Goal: Task Accomplishment & Management: Use online tool/utility

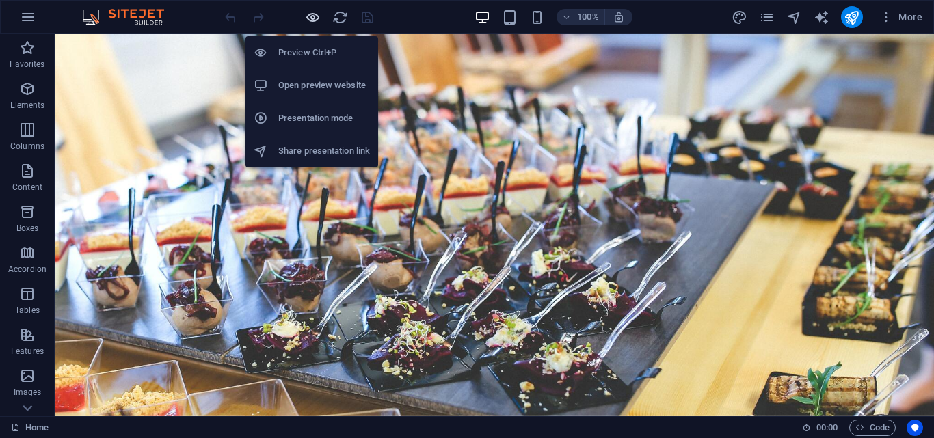
click at [315, 18] on icon "button" at bounding box center [313, 18] width 16 height 16
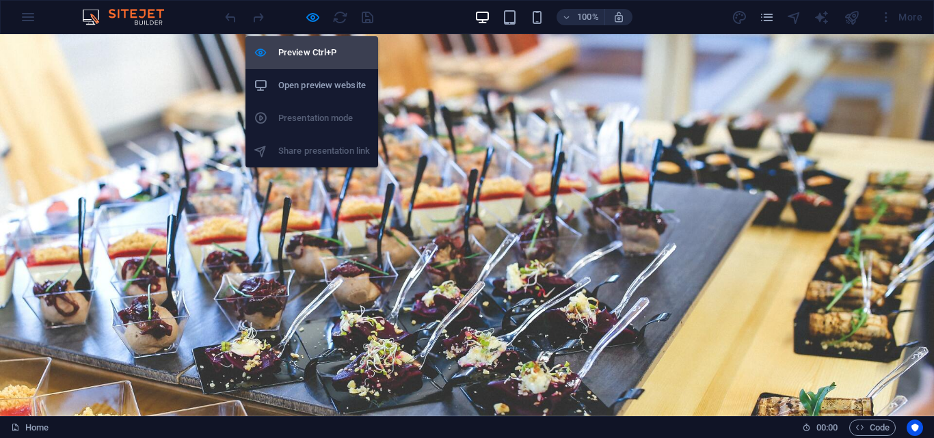
click at [314, 45] on h6 "Preview Ctrl+P" at bounding box center [324, 52] width 92 height 16
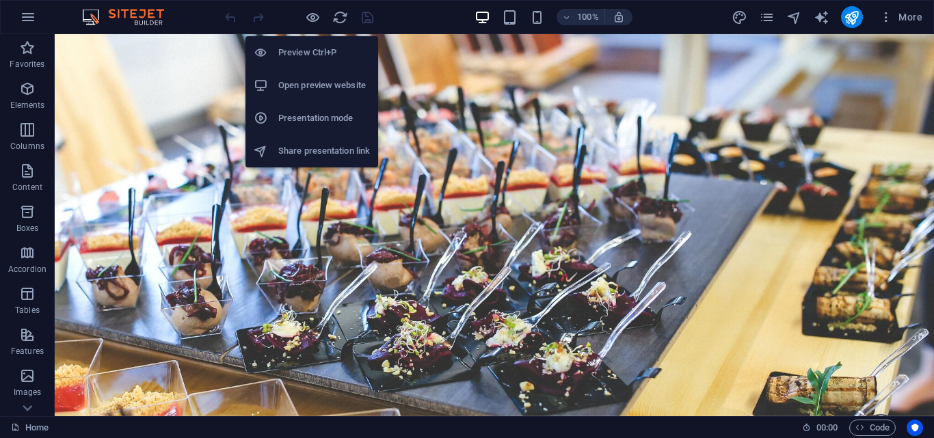
click at [314, 45] on h6 "Preview Ctrl+P" at bounding box center [324, 52] width 92 height 16
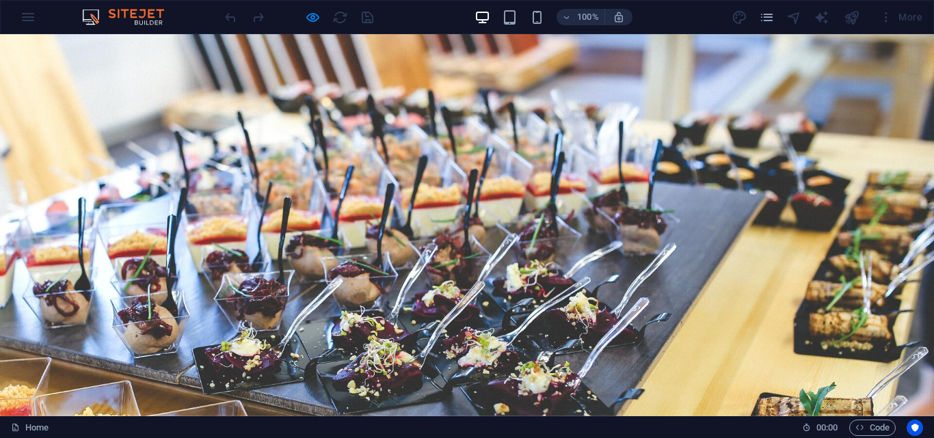
click at [321, 414] on link "Home" at bounding box center [300, 431] width 41 height 34
click at [407, 414] on link "About Us" at bounding box center [375, 431] width 64 height 34
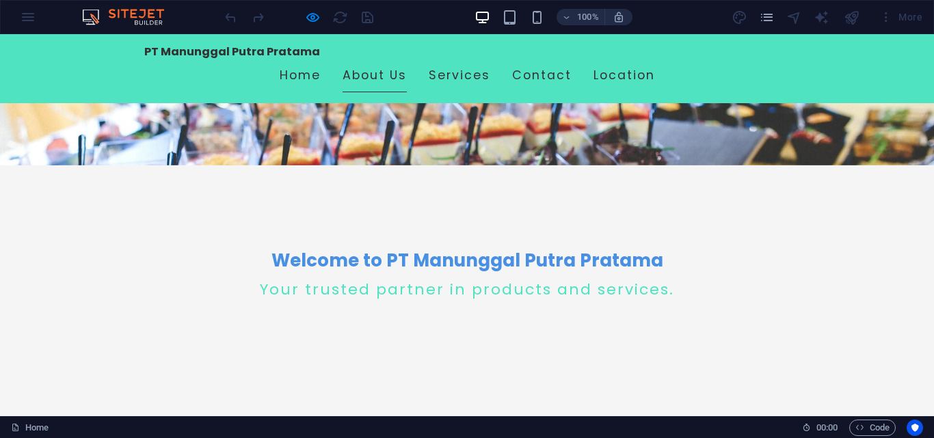
scroll to position [209, 0]
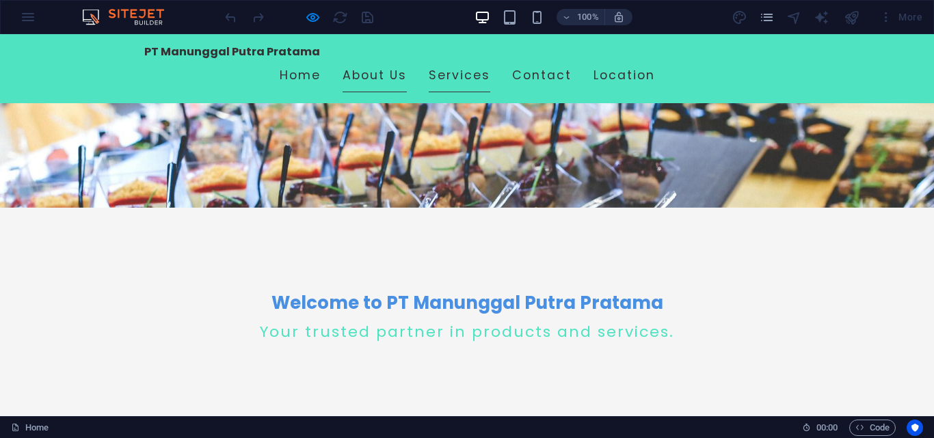
click at [490, 59] on link "Services" at bounding box center [460, 76] width 62 height 34
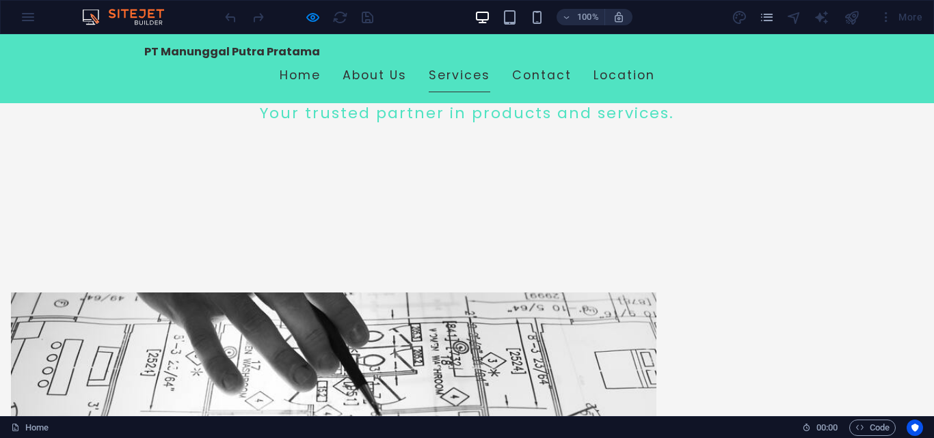
scroll to position [537, 0]
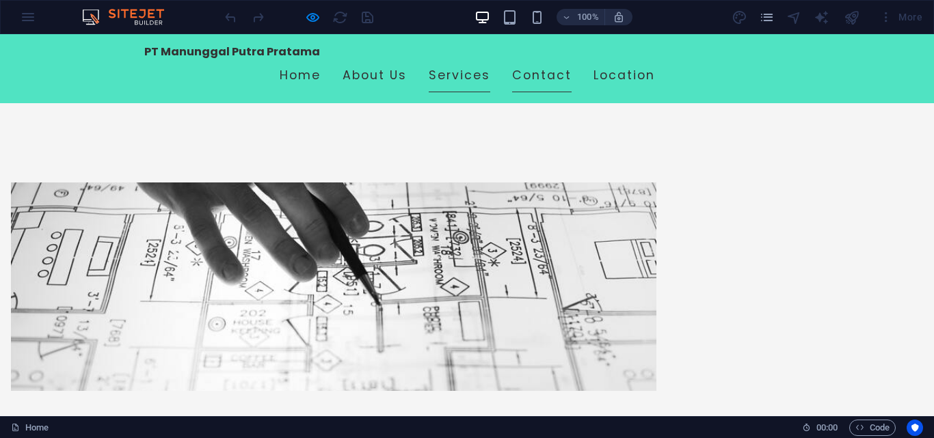
click at [572, 59] on link "Contact" at bounding box center [541, 76] width 59 height 34
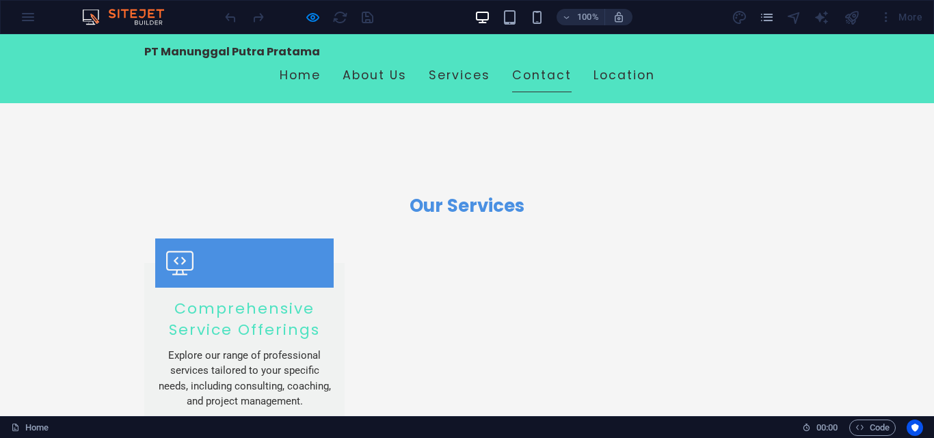
scroll to position [1060, 0]
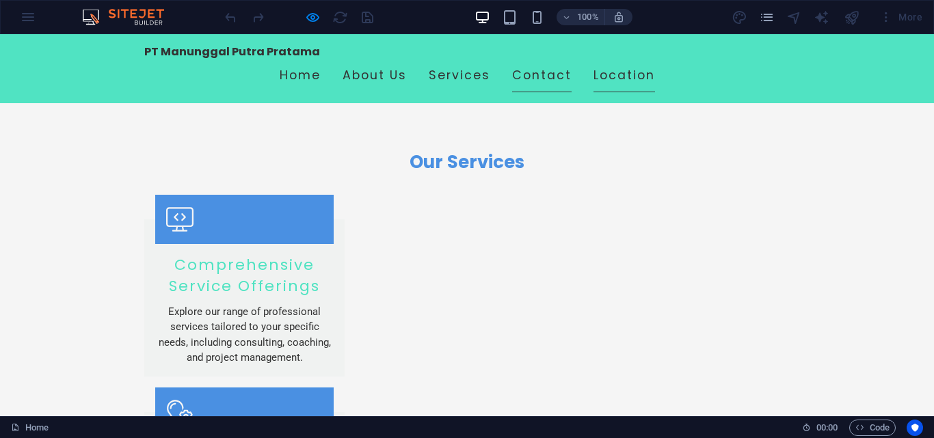
click at [655, 59] on link "Location" at bounding box center [625, 76] width 62 height 34
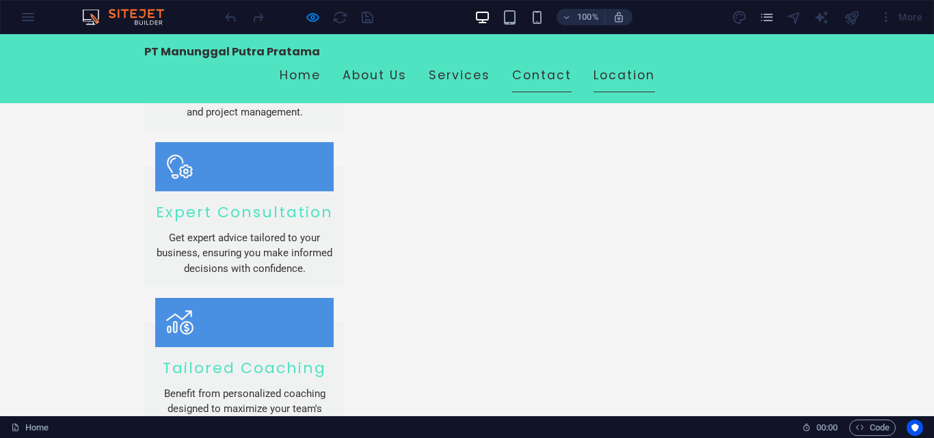
scroll to position [1327, 0]
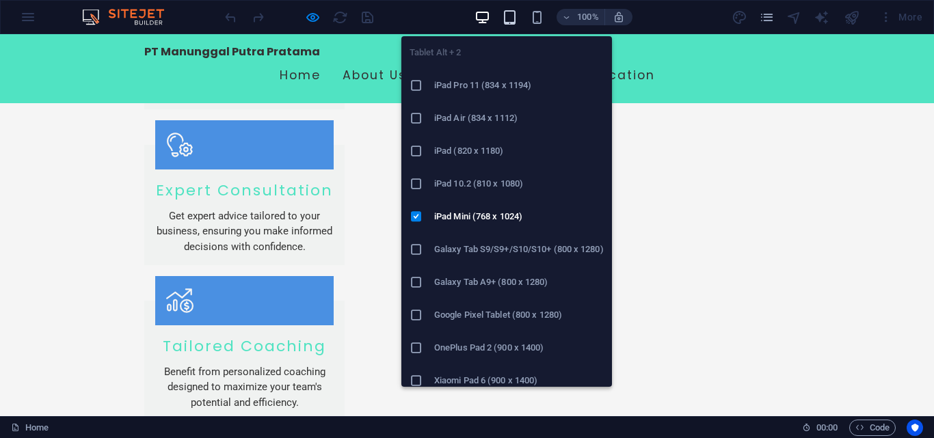
click at [505, 10] on icon "button" at bounding box center [510, 18] width 16 height 16
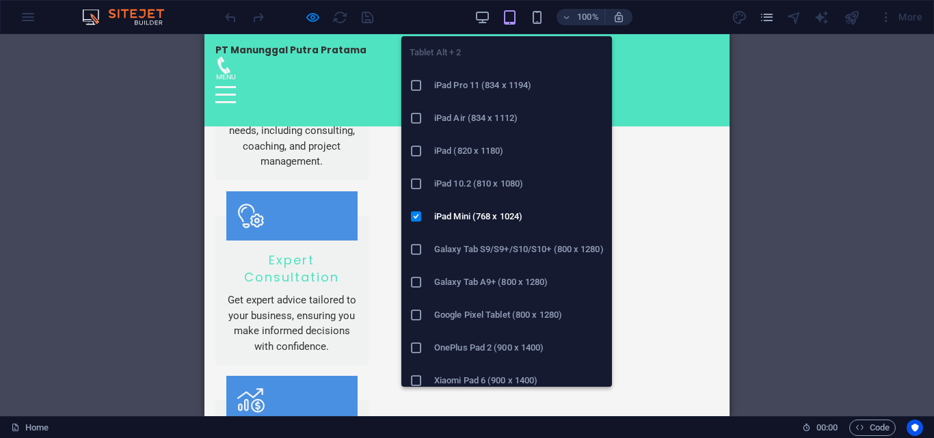
scroll to position [1402, 0]
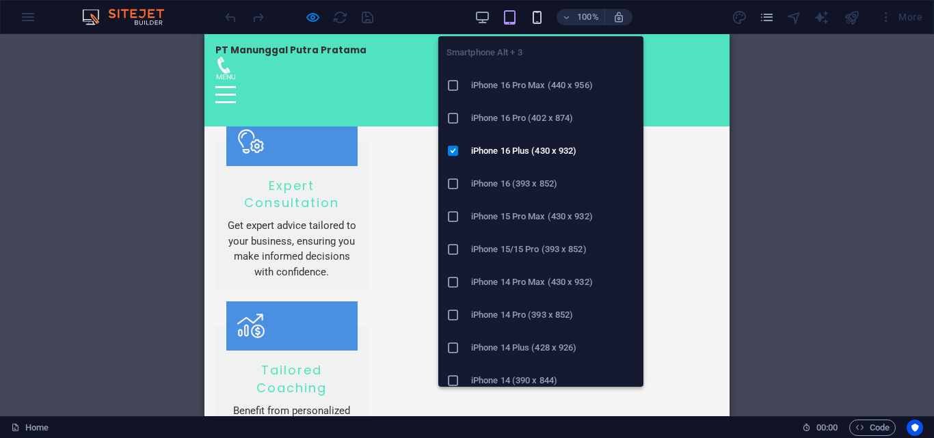
click at [541, 21] on icon "button" at bounding box center [537, 18] width 16 height 16
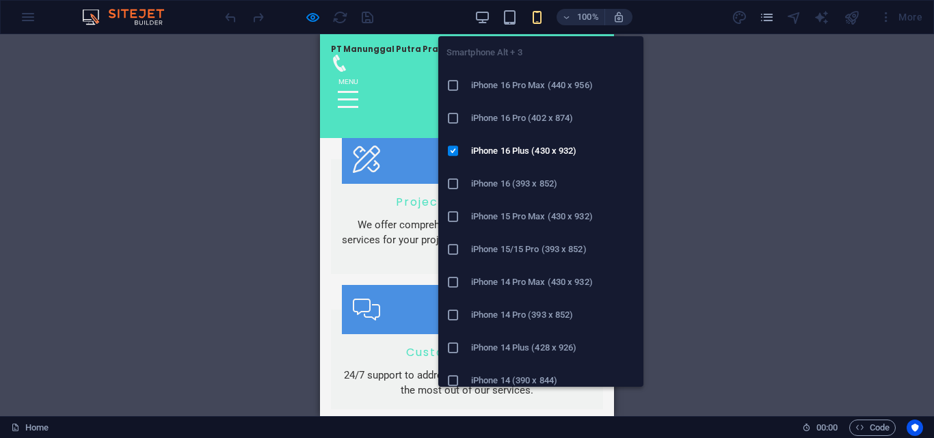
scroll to position [1416, 0]
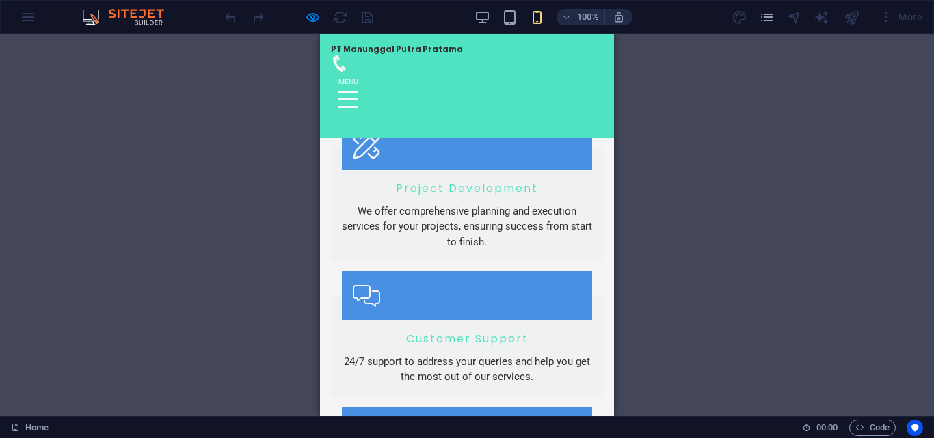
click at [358, 91] on div at bounding box center [348, 99] width 21 height 17
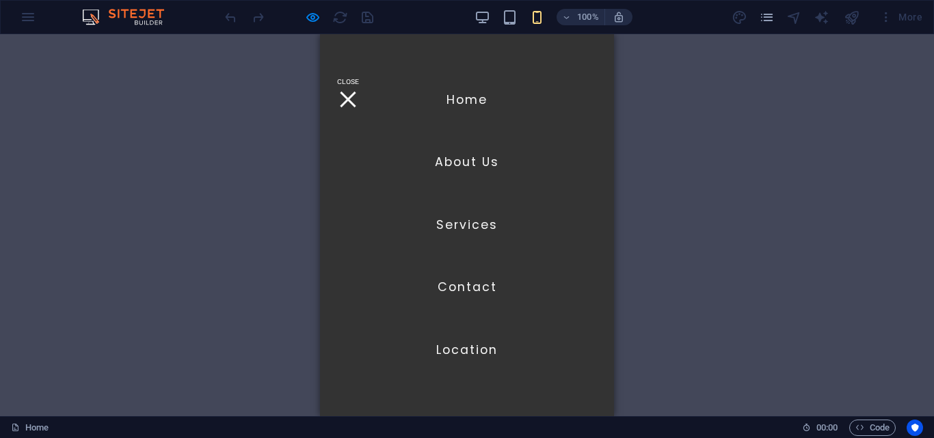
scroll to position [1377, 0]
click at [477, 96] on link "Home" at bounding box center [467, 100] width 41 height 34
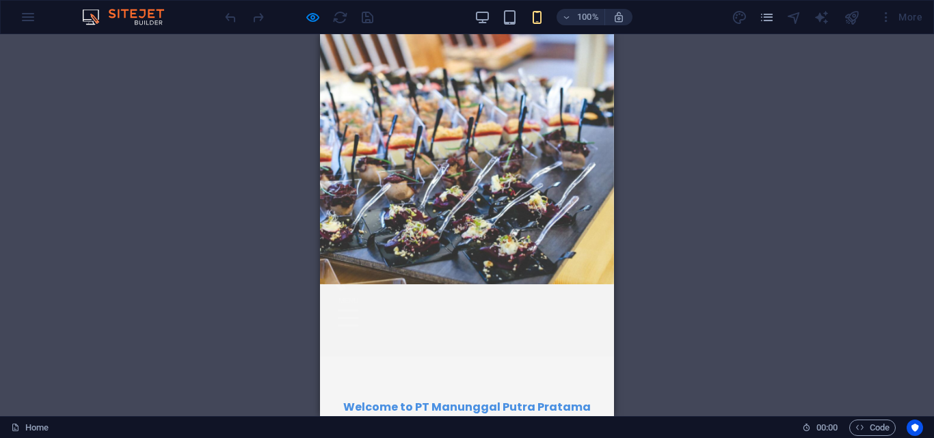
scroll to position [0, 0]
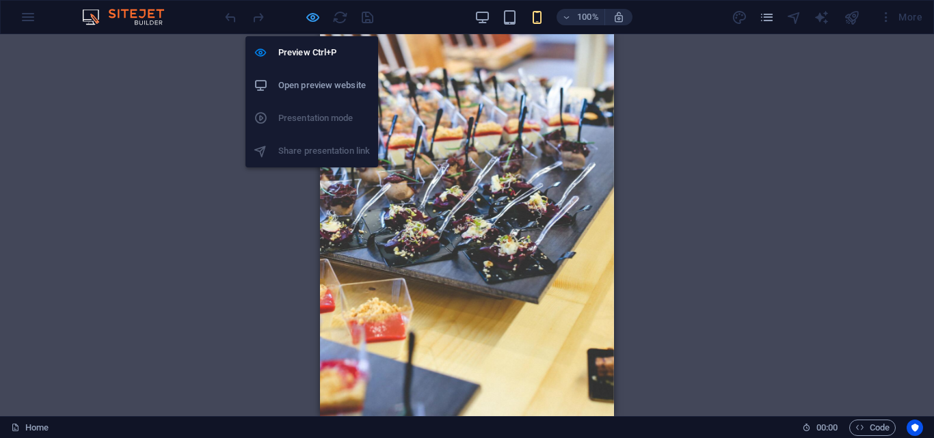
click at [306, 20] on icon "button" at bounding box center [313, 18] width 16 height 16
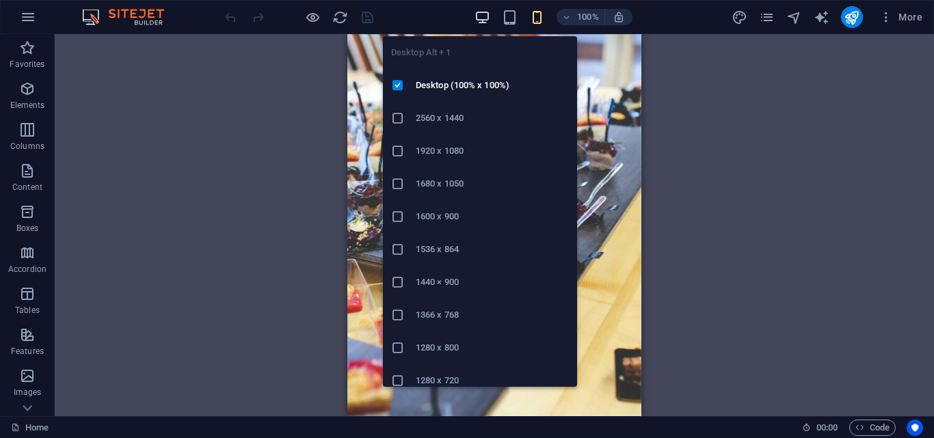
click at [481, 21] on icon "button" at bounding box center [483, 18] width 16 height 16
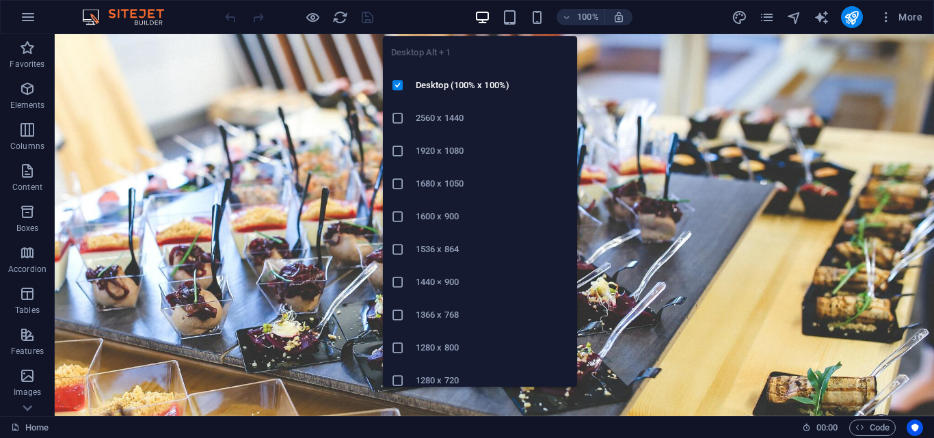
click at [464, 151] on h6 "1920 x 1080" at bounding box center [492, 151] width 153 height 16
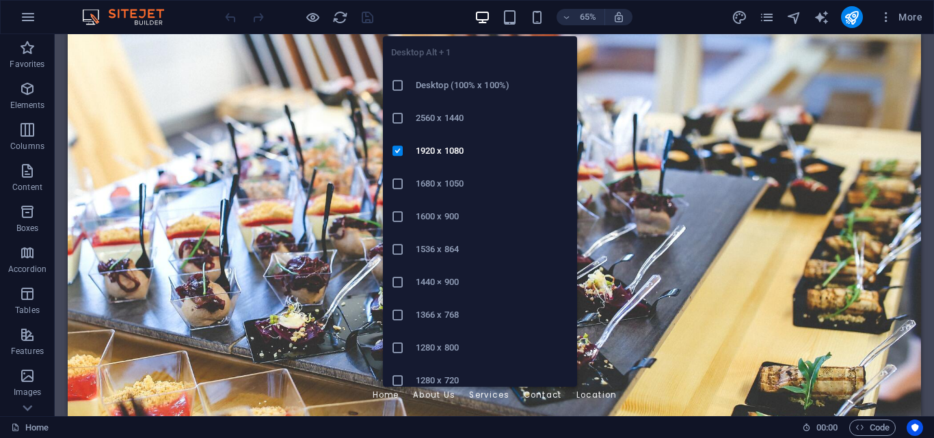
click at [455, 111] on h6 "2560 x 1440" at bounding box center [492, 118] width 153 height 16
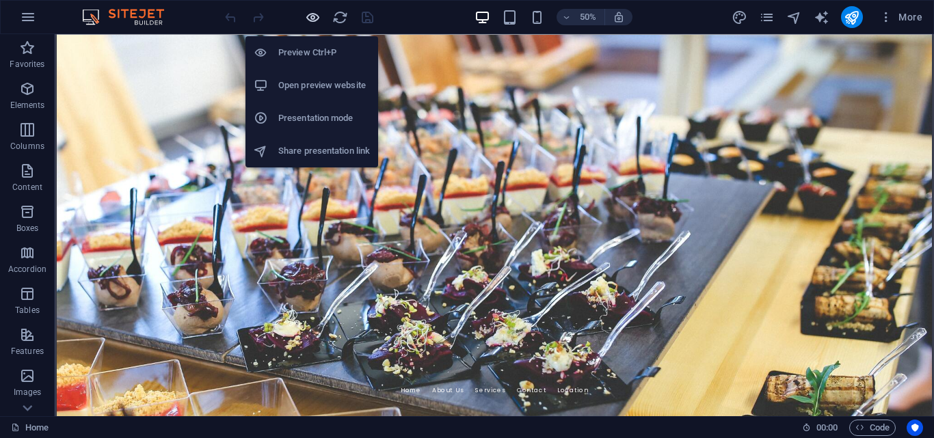
click at [312, 14] on icon "button" at bounding box center [313, 18] width 16 height 16
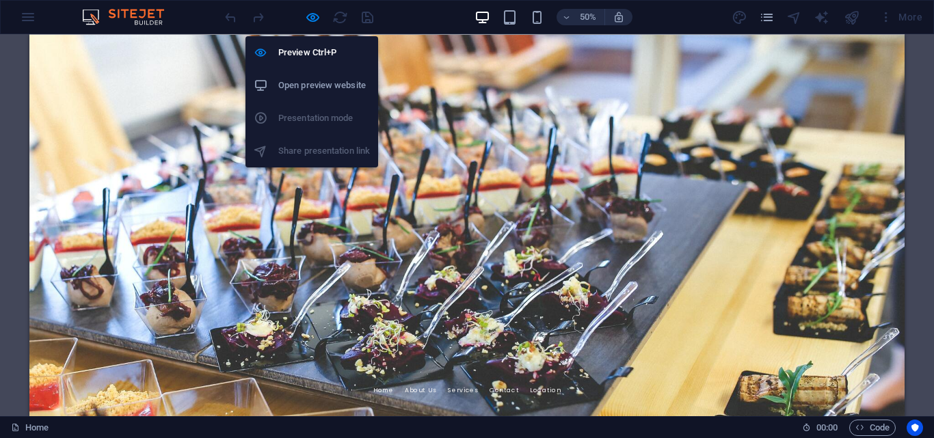
click at [304, 79] on h6 "Open preview website" at bounding box center [324, 85] width 92 height 16
click at [311, 18] on icon "button" at bounding box center [313, 18] width 16 height 16
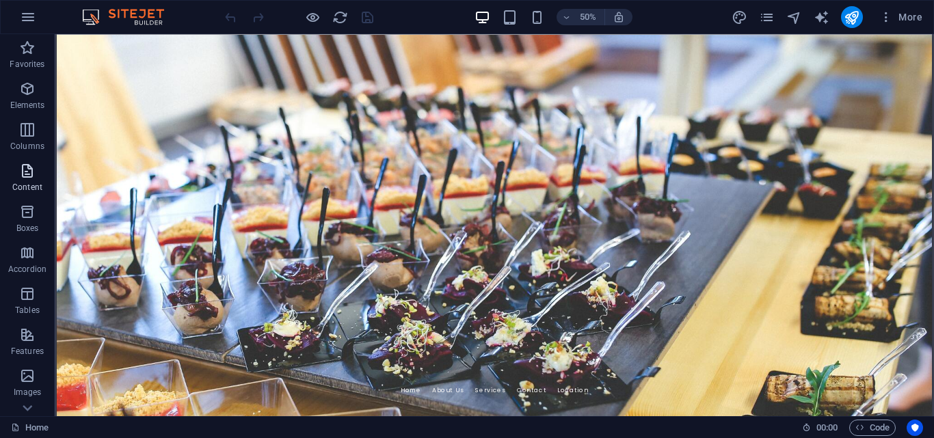
click at [34, 165] on icon "button" at bounding box center [27, 171] width 16 height 16
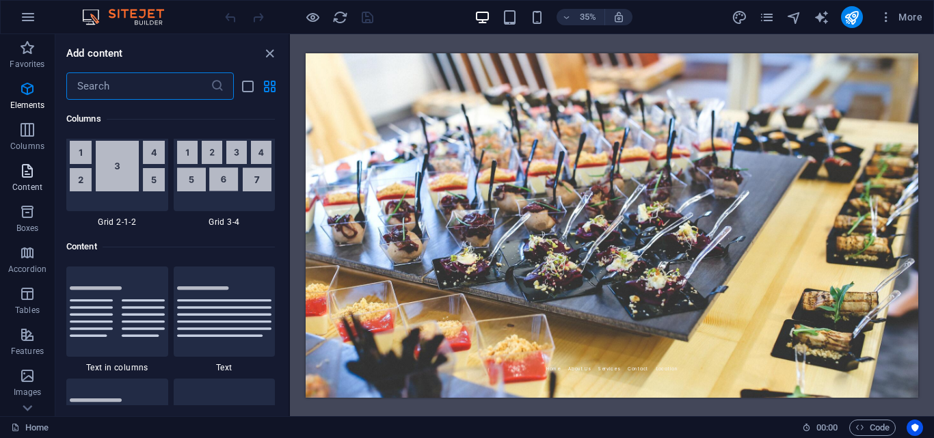
scroll to position [2393, 0]
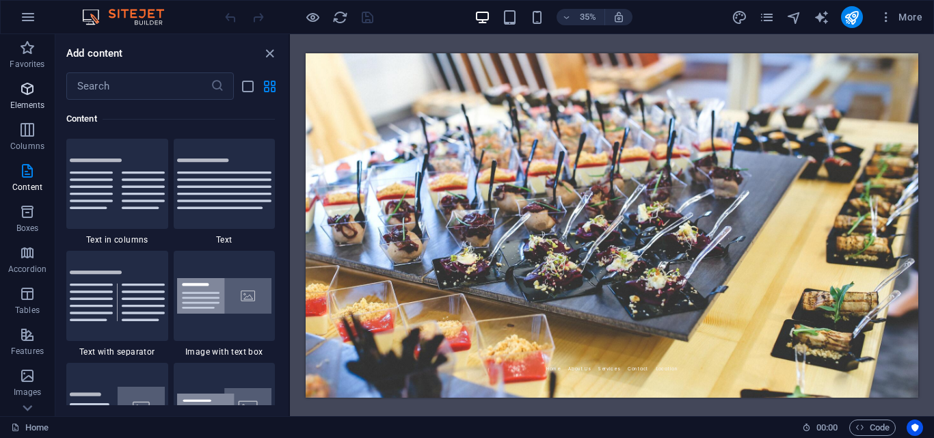
click at [28, 96] on icon "button" at bounding box center [27, 89] width 16 height 16
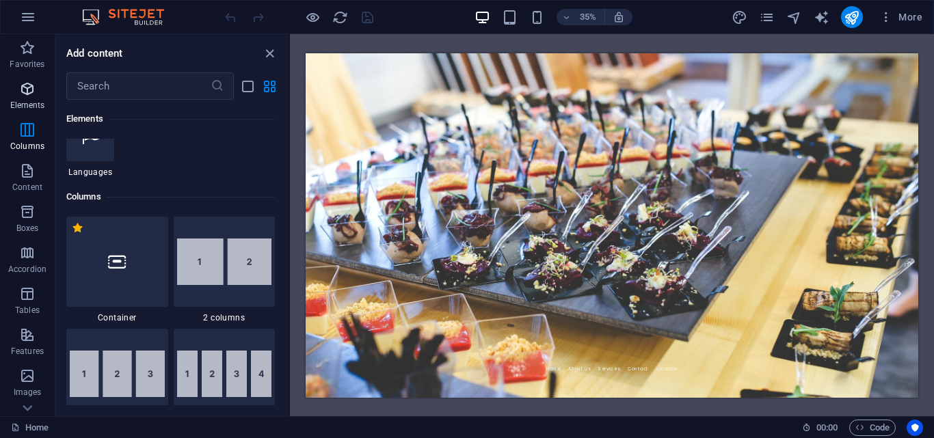
scroll to position [146, 0]
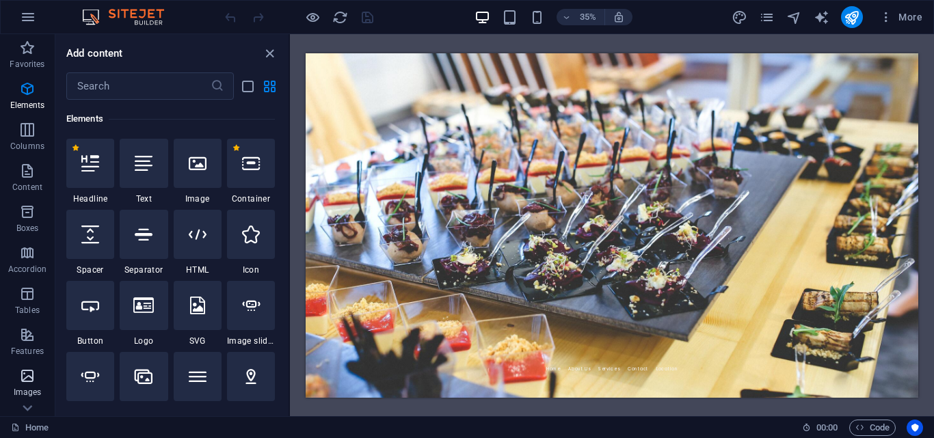
click at [33, 382] on icon "button" at bounding box center [27, 376] width 16 height 16
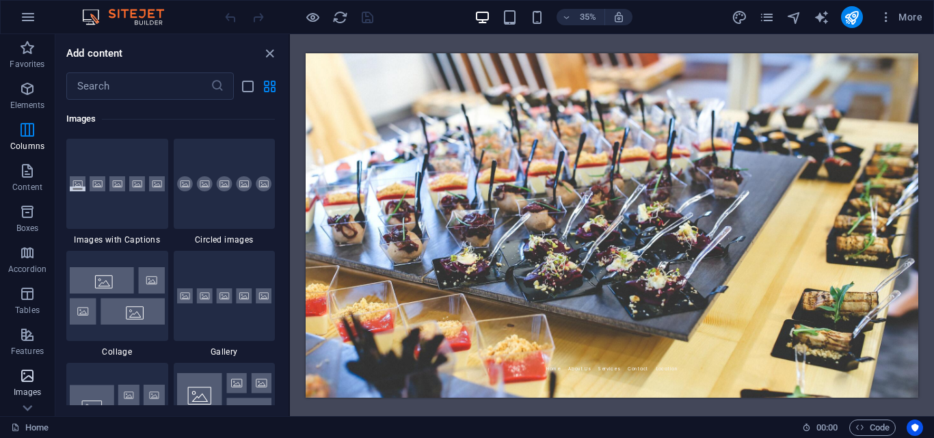
scroll to position [6934, 0]
click at [209, 194] on div at bounding box center [225, 184] width 102 height 90
click at [142, 194] on div at bounding box center [117, 184] width 102 height 90
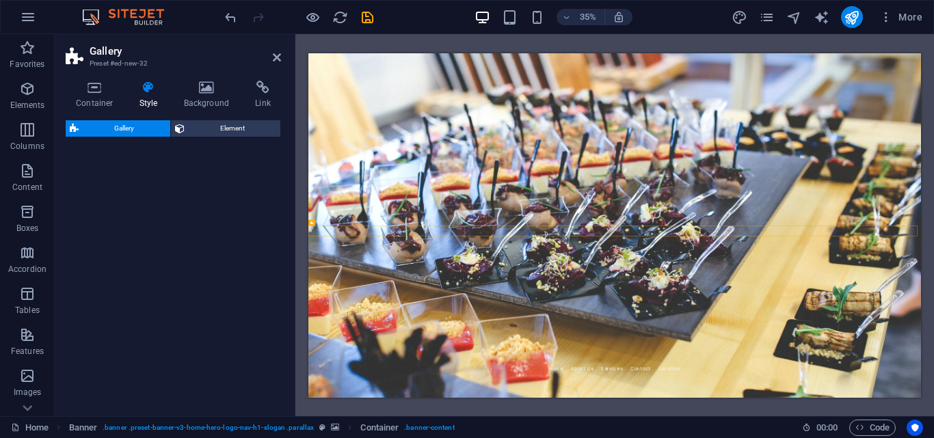
select select "rem"
select select "preset-gallery-v3-collage"
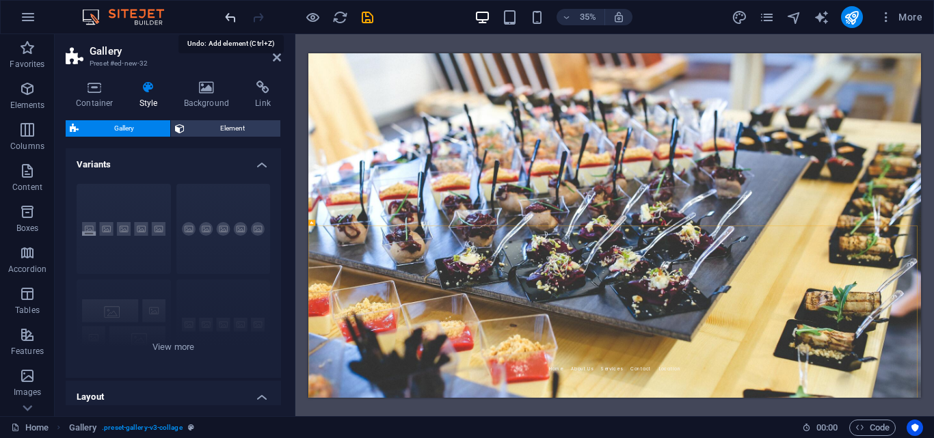
click at [228, 21] on icon "undo" at bounding box center [231, 18] width 16 height 16
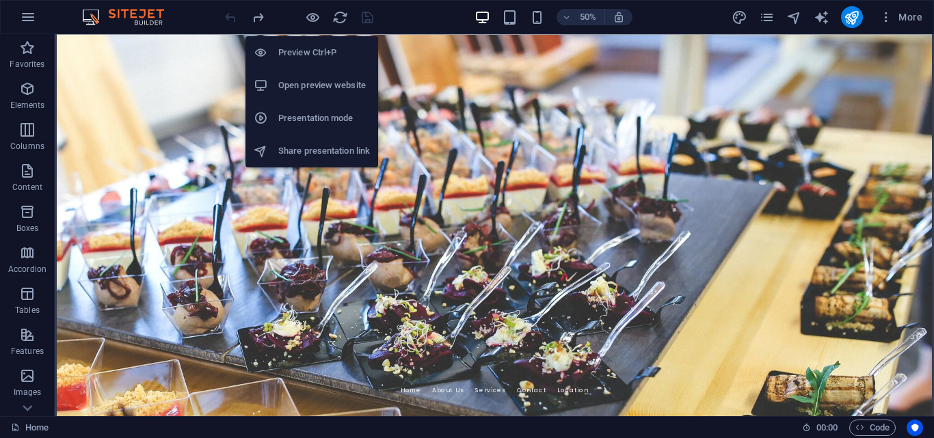
click at [314, 51] on h6 "Preview Ctrl+P" at bounding box center [324, 52] width 92 height 16
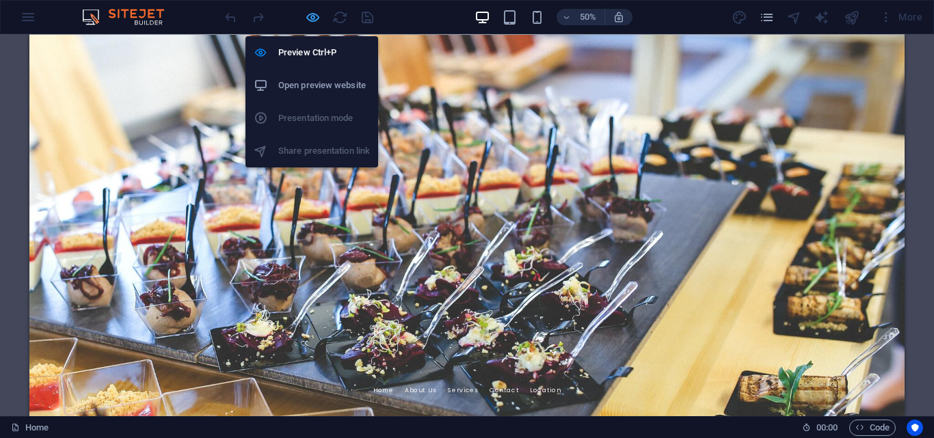
click at [314, 21] on icon "button" at bounding box center [313, 18] width 16 height 16
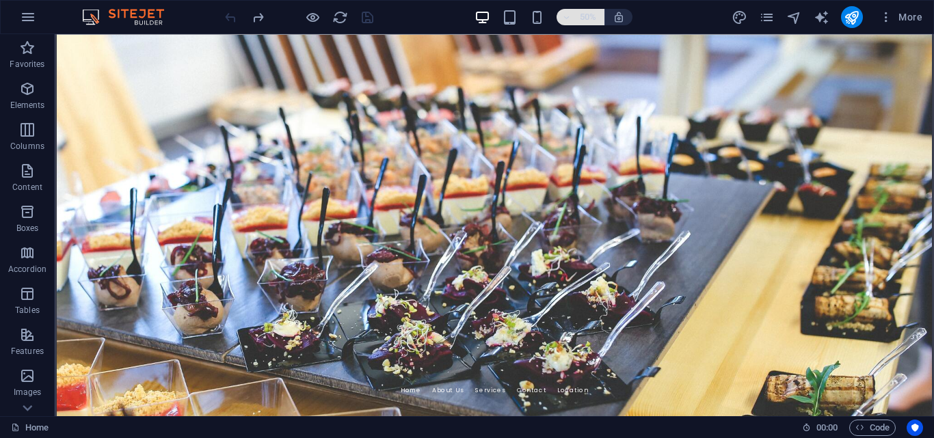
click at [564, 19] on icon "button" at bounding box center [567, 17] width 10 height 9
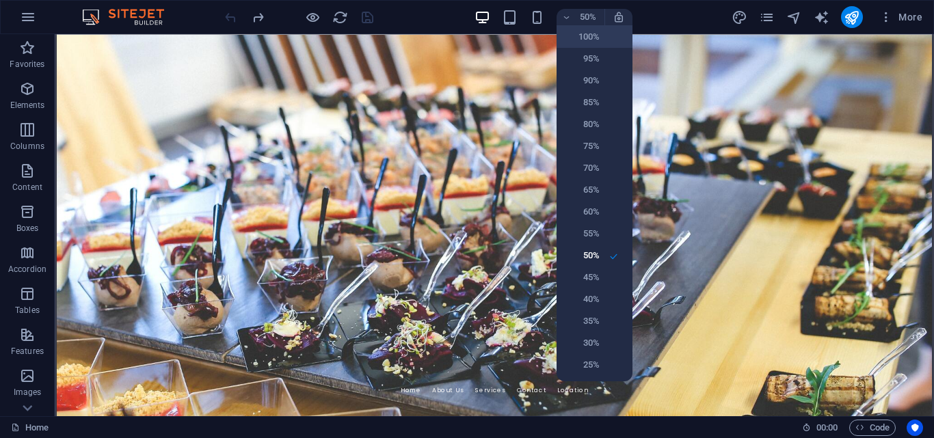
click at [568, 35] on h6 "100%" at bounding box center [582, 37] width 35 height 16
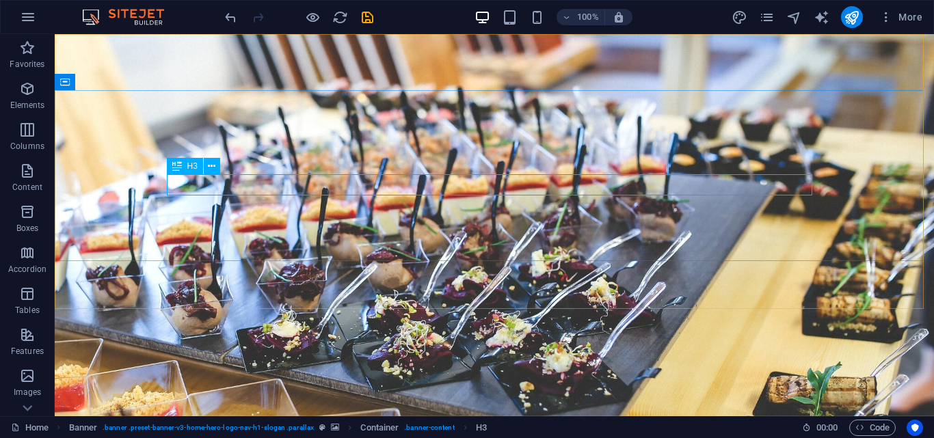
click at [185, 166] on div "H3" at bounding box center [185, 166] width 36 height 16
click at [215, 165] on icon at bounding box center [212, 166] width 8 height 14
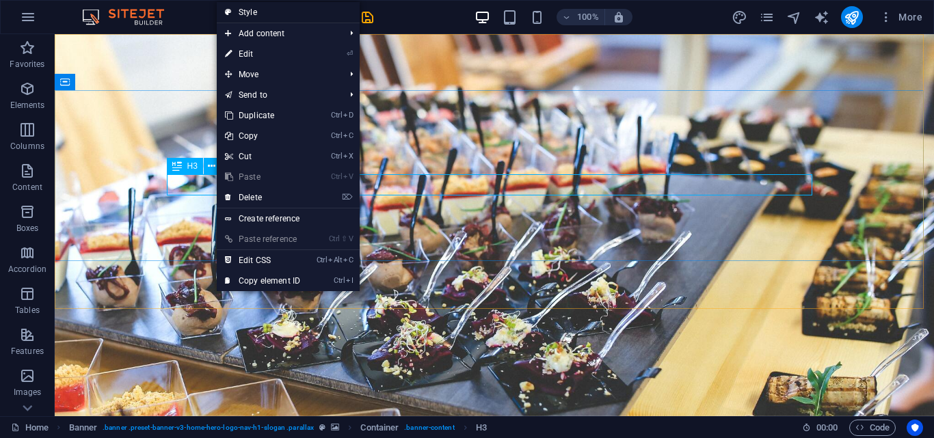
click at [253, 8] on link "Style" at bounding box center [288, 12] width 143 height 21
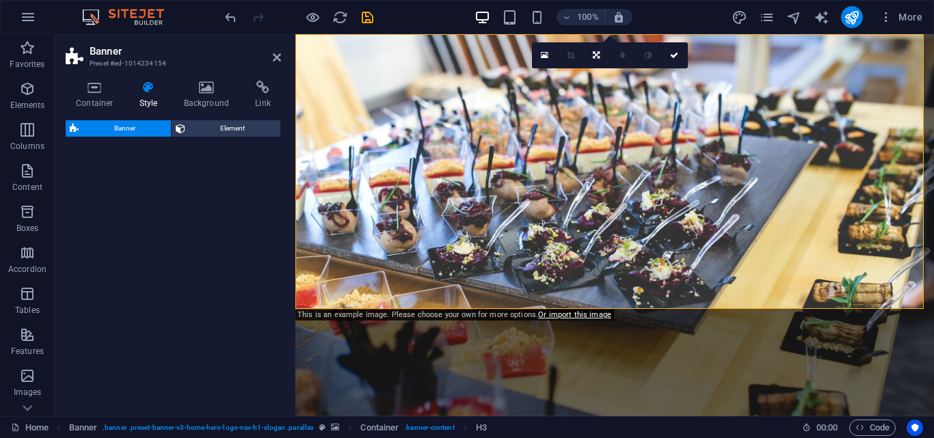
select select "preset-banner-v3-home-hero-logo-nav-h1-slogan"
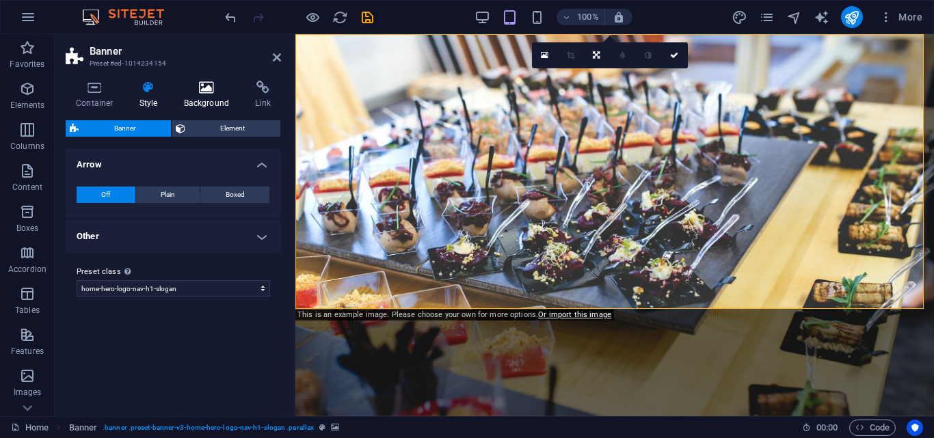
click at [203, 102] on h4 "Background" at bounding box center [210, 95] width 72 height 29
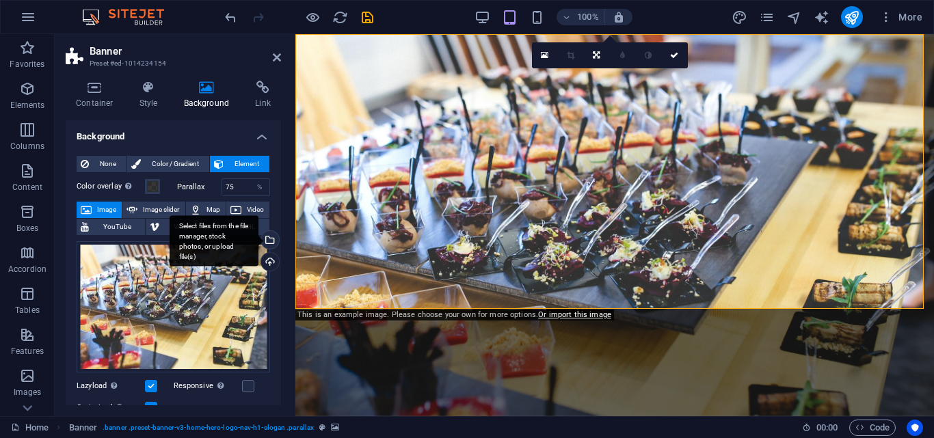
click at [267, 240] on div "Select files from the file manager, stock photos, or upload file(s)" at bounding box center [268, 241] width 21 height 21
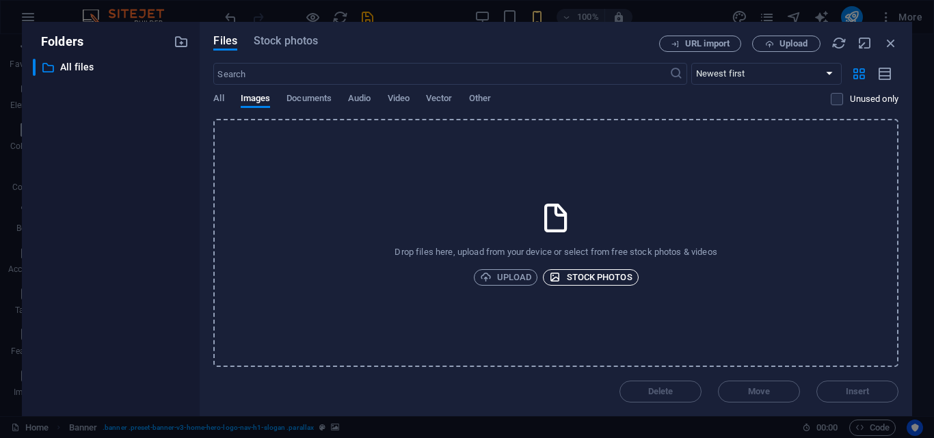
click at [568, 276] on span "Stock photos" at bounding box center [590, 277] width 83 height 16
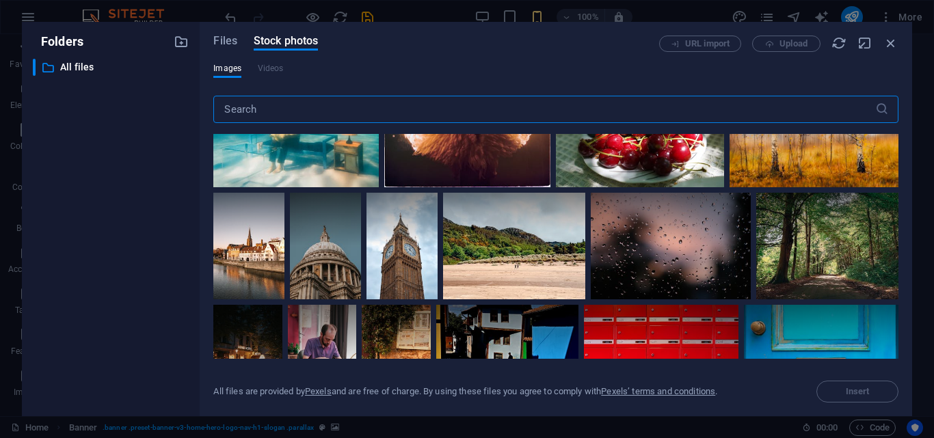
scroll to position [1575, 0]
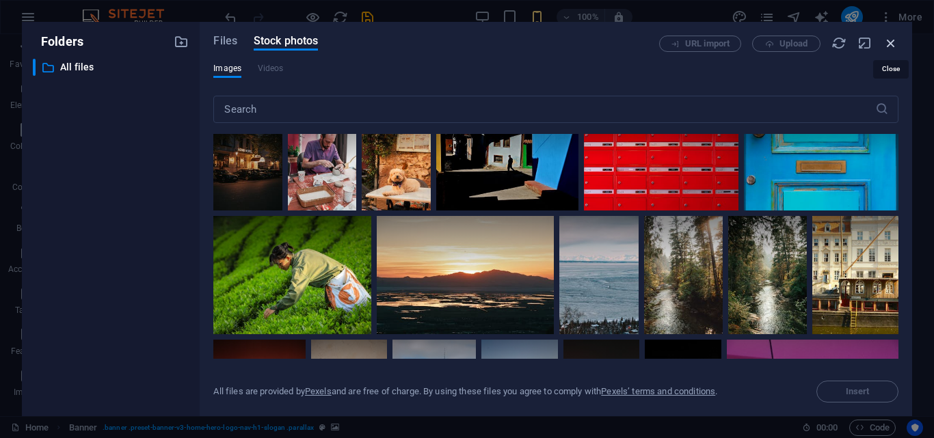
click at [888, 41] on icon "button" at bounding box center [890, 43] width 15 height 15
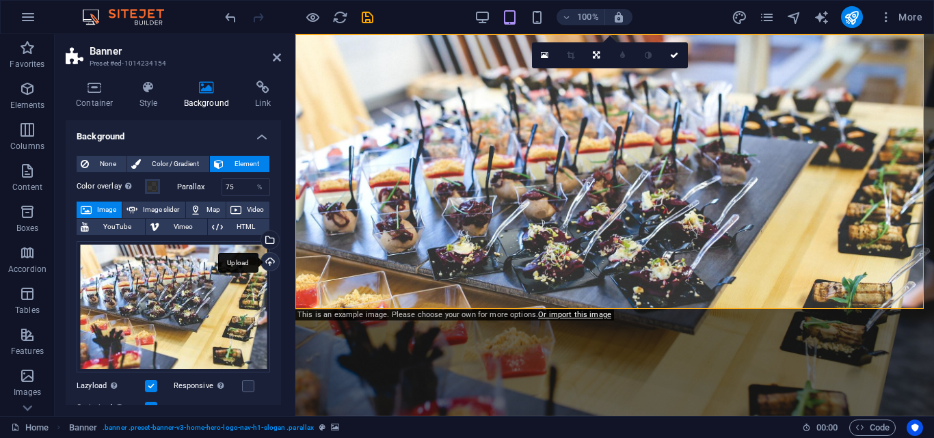
click at [267, 258] on div "Upload" at bounding box center [268, 263] width 21 height 21
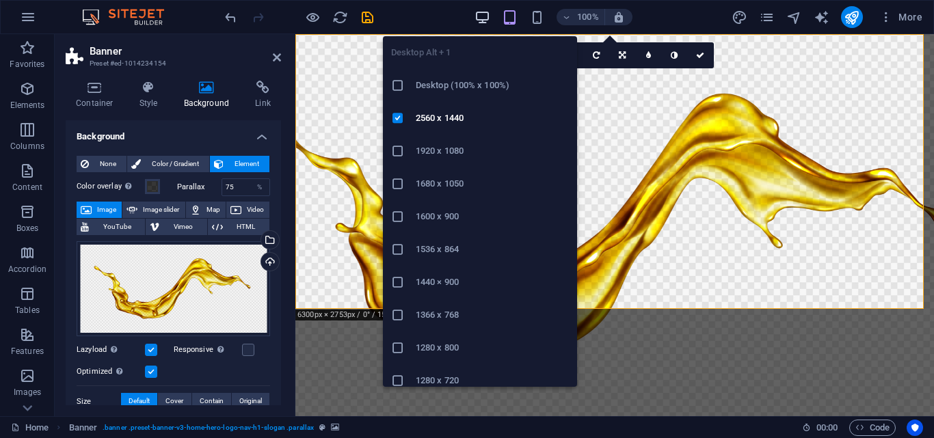
click at [485, 17] on icon "button" at bounding box center [483, 18] width 16 height 16
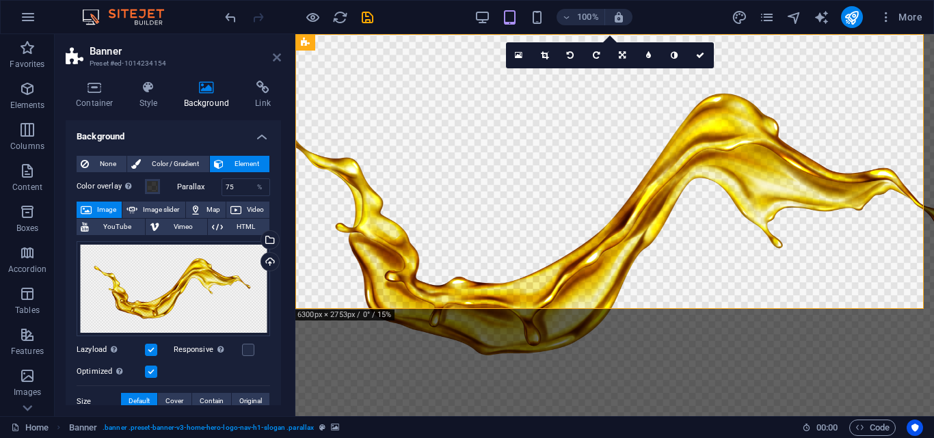
click at [278, 53] on icon at bounding box center [277, 57] width 8 height 11
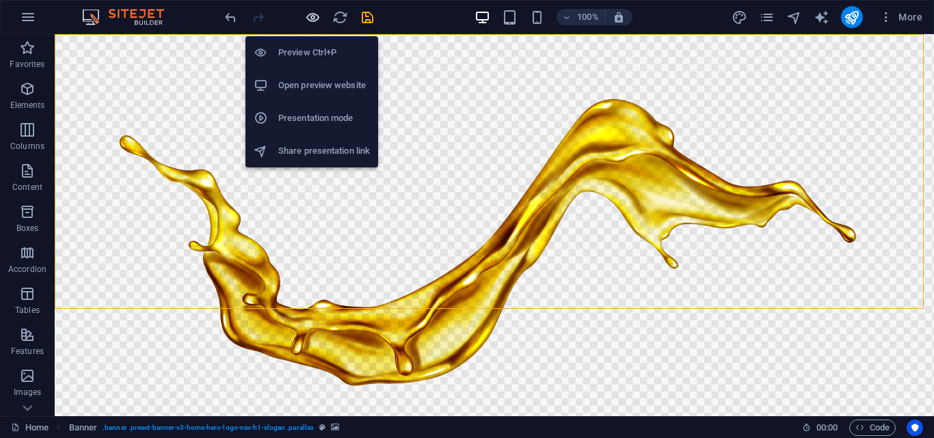
click at [315, 17] on icon "button" at bounding box center [313, 18] width 16 height 16
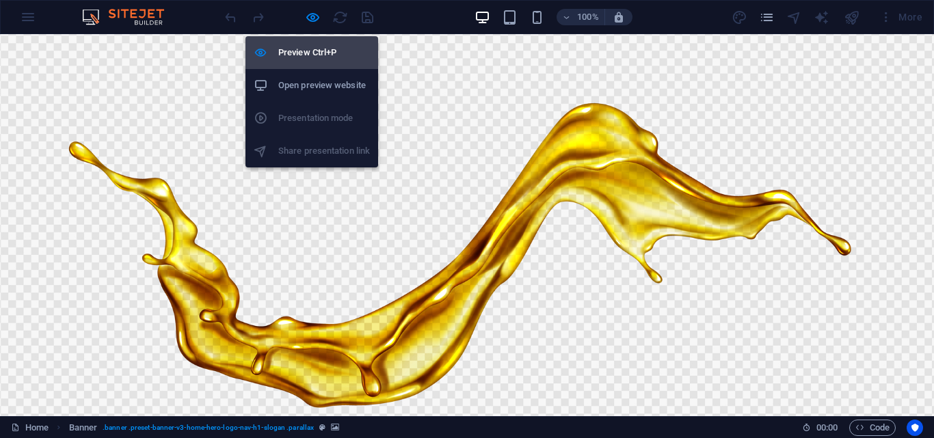
click at [313, 55] on h6 "Preview Ctrl+P" at bounding box center [324, 52] width 92 height 16
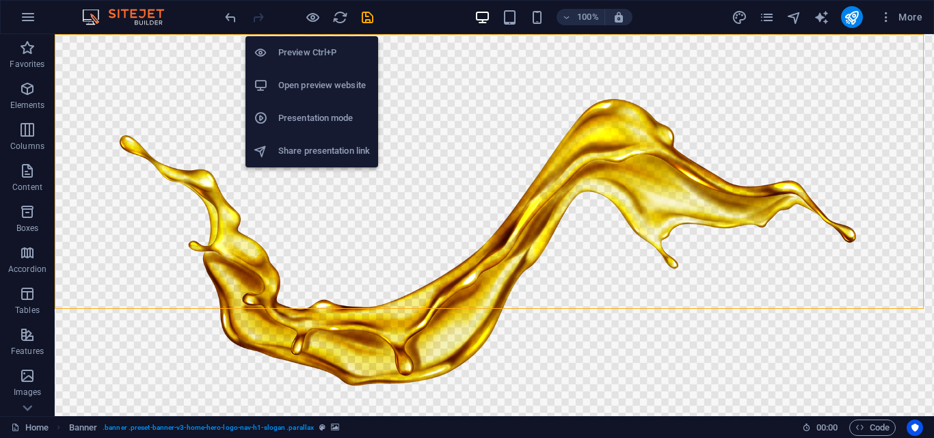
click at [313, 55] on h6 "Preview Ctrl+P" at bounding box center [324, 52] width 92 height 16
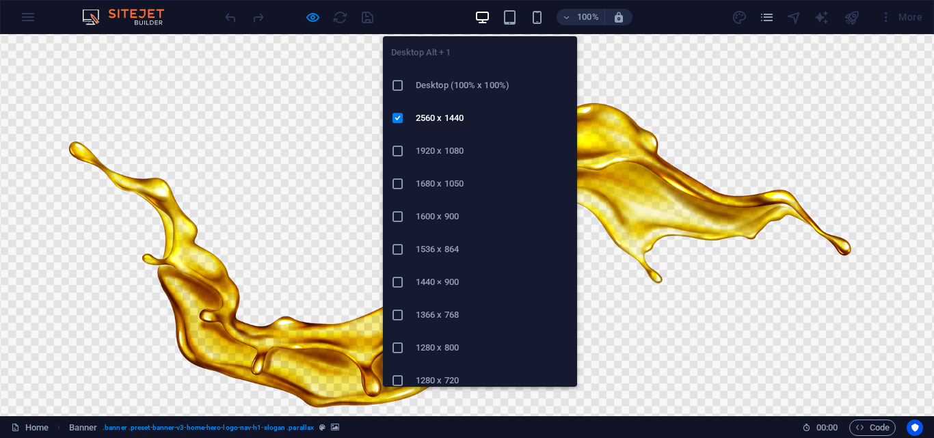
click at [444, 150] on h6 "1920 x 1080" at bounding box center [492, 151] width 153 height 16
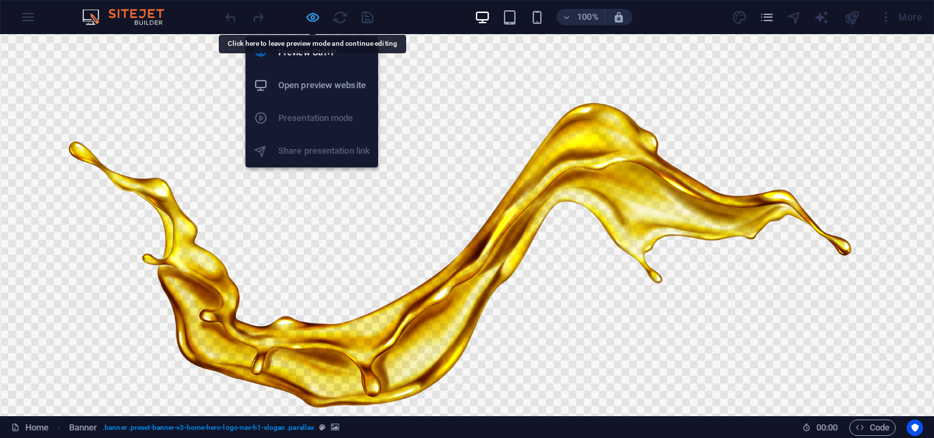
click at [305, 23] on icon "button" at bounding box center [313, 18] width 16 height 16
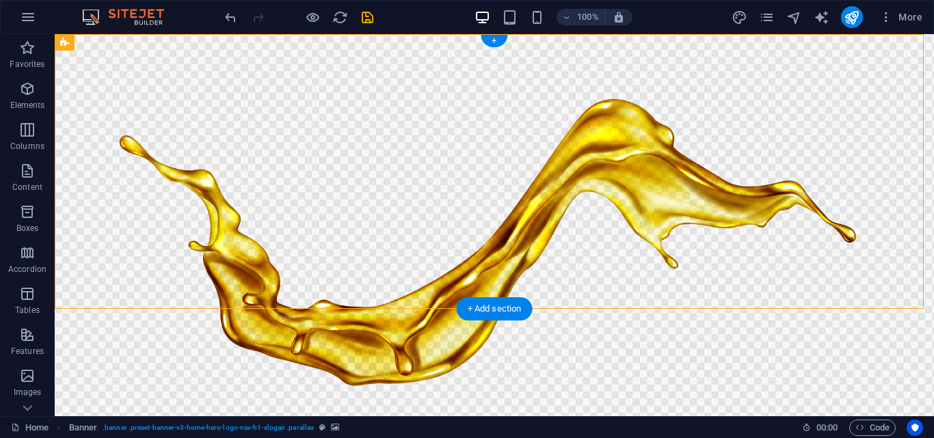
click at [133, 280] on figure at bounding box center [494, 225] width 879 height 382
click at [30, 380] on icon "button" at bounding box center [27, 376] width 16 height 16
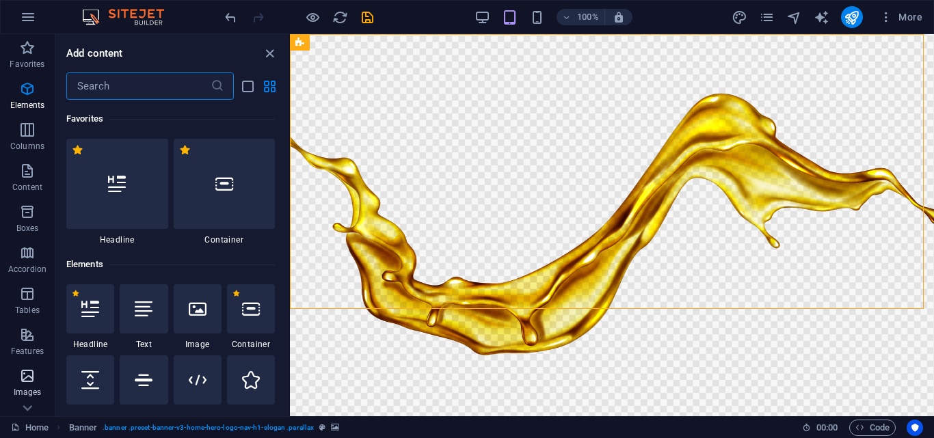
scroll to position [6934, 0]
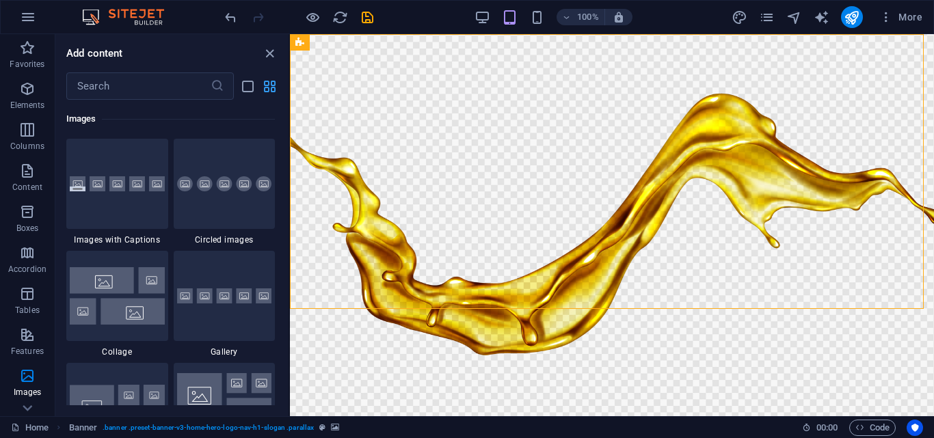
click at [270, 86] on icon "grid-view" at bounding box center [270, 87] width 16 height 16
click at [25, 411] on icon at bounding box center [27, 408] width 19 height 19
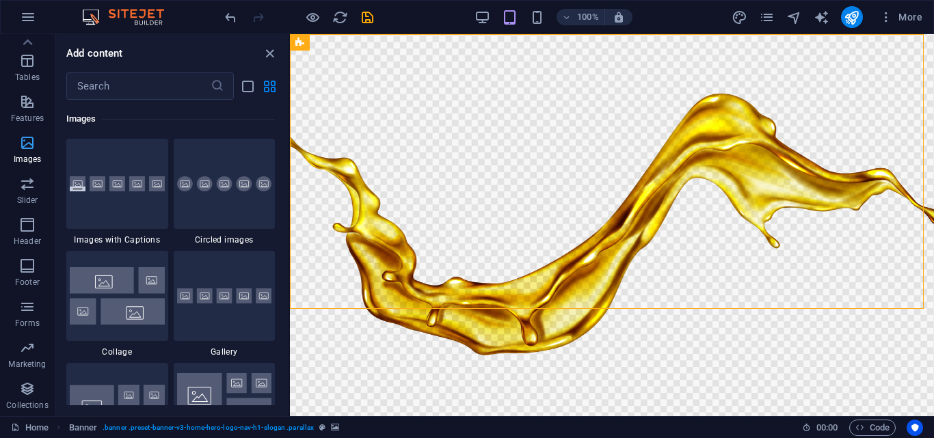
click at [29, 146] on icon "button" at bounding box center [27, 143] width 16 height 16
click at [251, 90] on icon "list-view" at bounding box center [248, 87] width 16 height 16
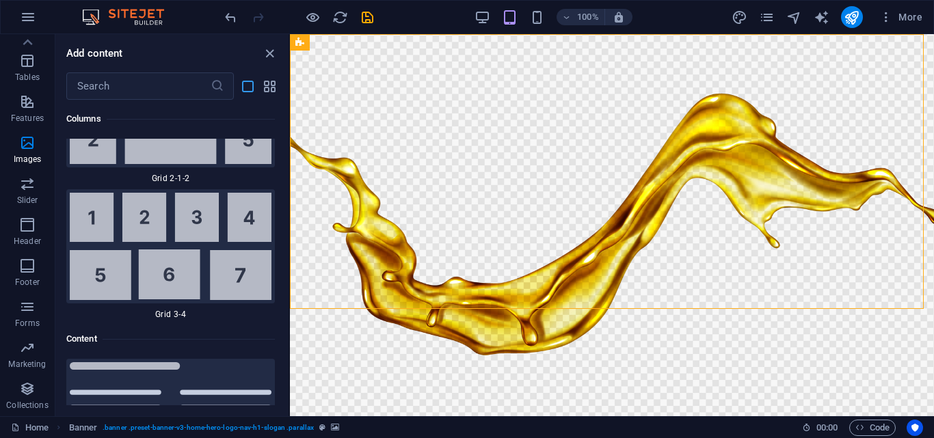
scroll to position [15988, 0]
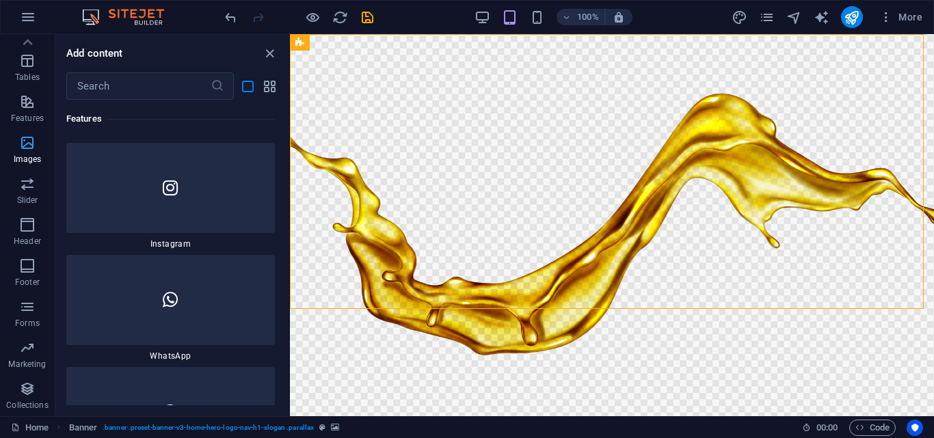
click at [25, 147] on icon "button" at bounding box center [27, 143] width 16 height 16
click at [570, 18] on icon "button" at bounding box center [567, 17] width 10 height 9
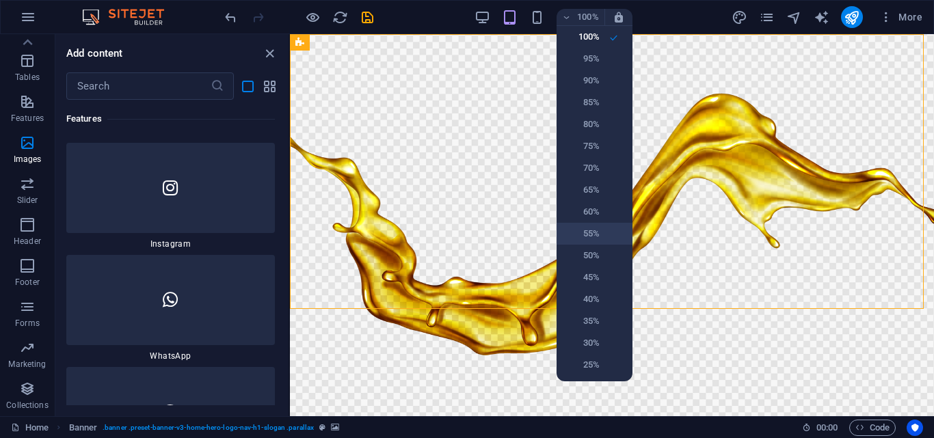
click at [594, 227] on h6 "55%" at bounding box center [582, 234] width 35 height 16
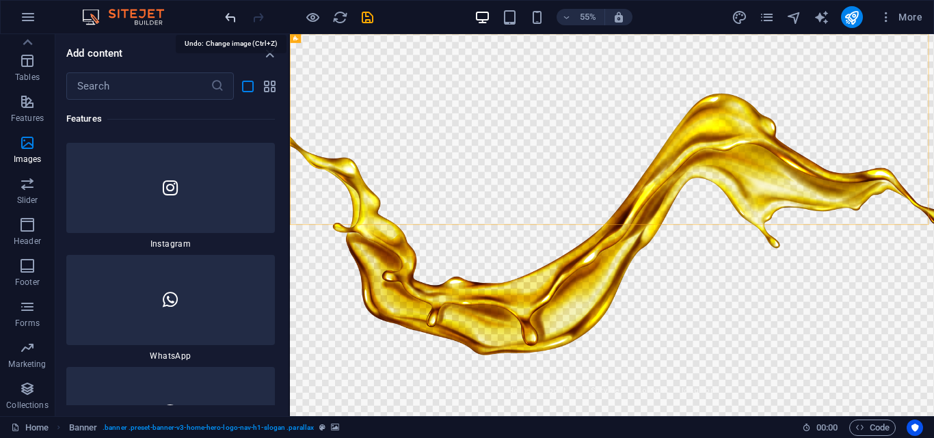
click at [224, 16] on icon "undo" at bounding box center [231, 18] width 16 height 16
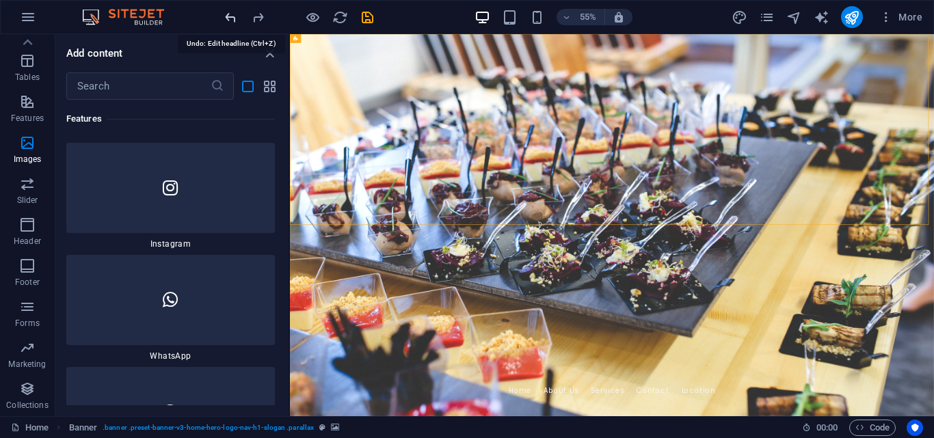
click at [228, 16] on icon "undo" at bounding box center [231, 18] width 16 height 16
click at [258, 17] on icon "redo" at bounding box center [258, 18] width 16 height 16
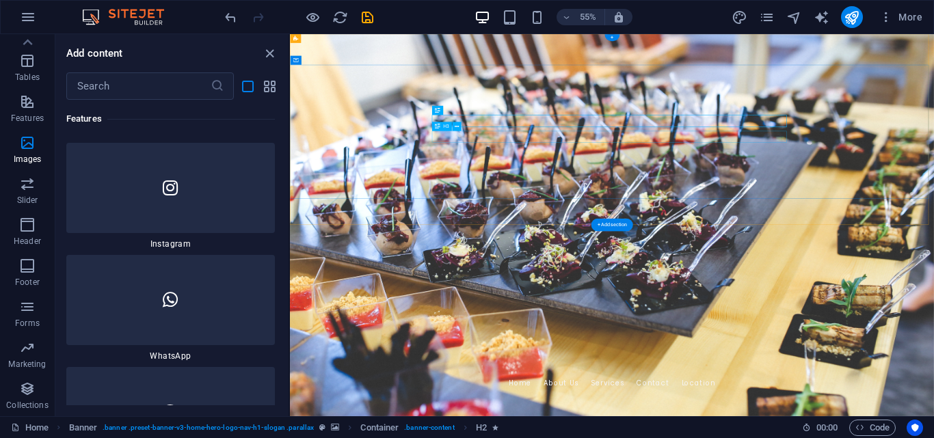
click at [564, 18] on icon "button" at bounding box center [567, 17] width 10 height 9
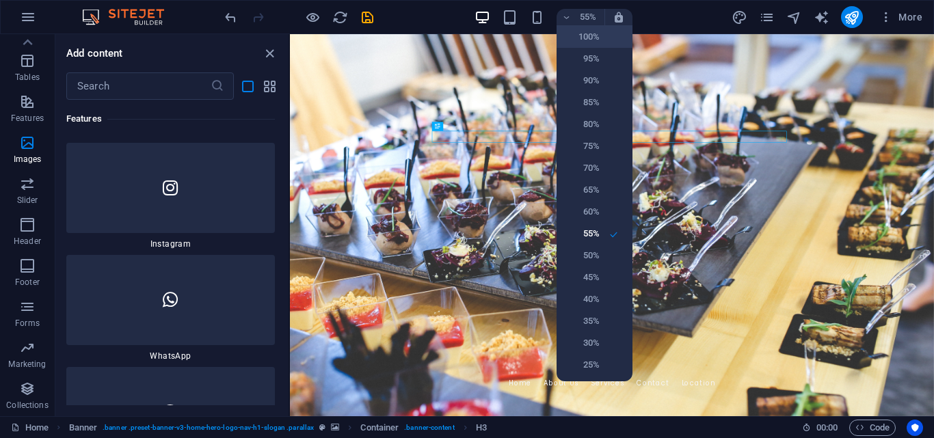
click at [575, 33] on h6 "100%" at bounding box center [582, 37] width 35 height 16
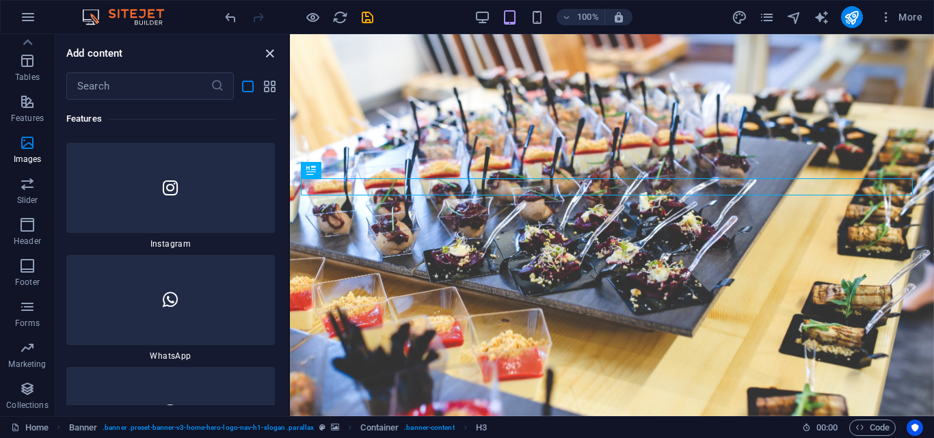
click at [267, 55] on icon "close panel" at bounding box center [270, 54] width 16 height 16
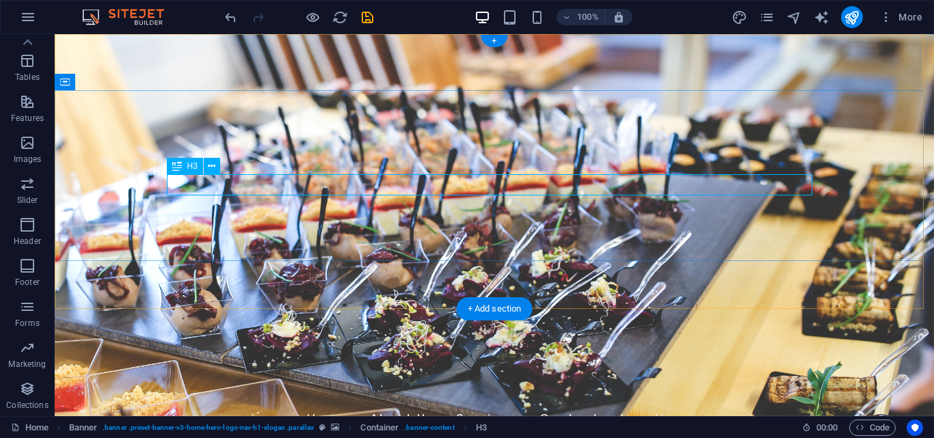
drag, startPoint x: 693, startPoint y: 183, endPoint x: 589, endPoint y: 192, distance: 104.4
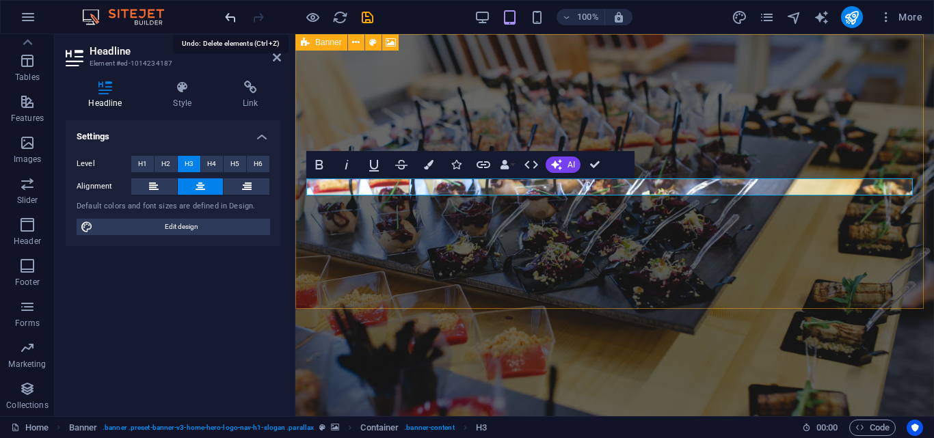
click at [234, 14] on icon "undo" at bounding box center [231, 18] width 16 height 16
click at [234, 15] on icon "undo" at bounding box center [231, 18] width 16 height 16
click at [234, 15] on div at bounding box center [298, 17] width 153 height 22
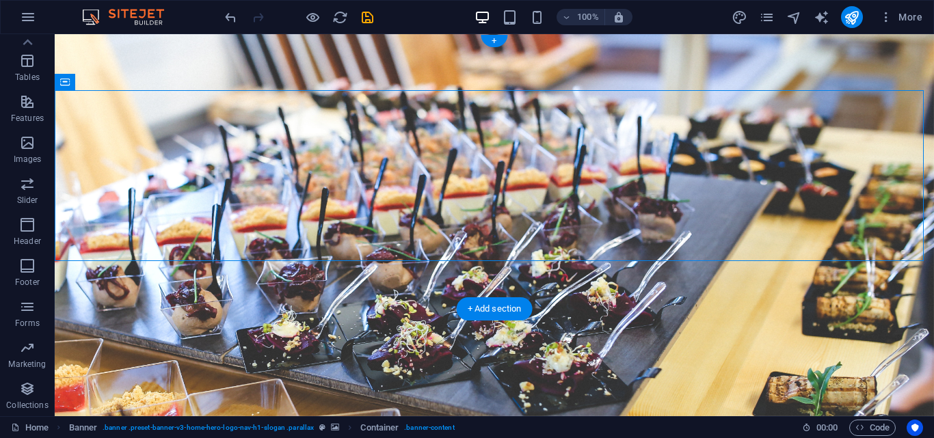
click at [536, 291] on figure at bounding box center [494, 225] width 879 height 382
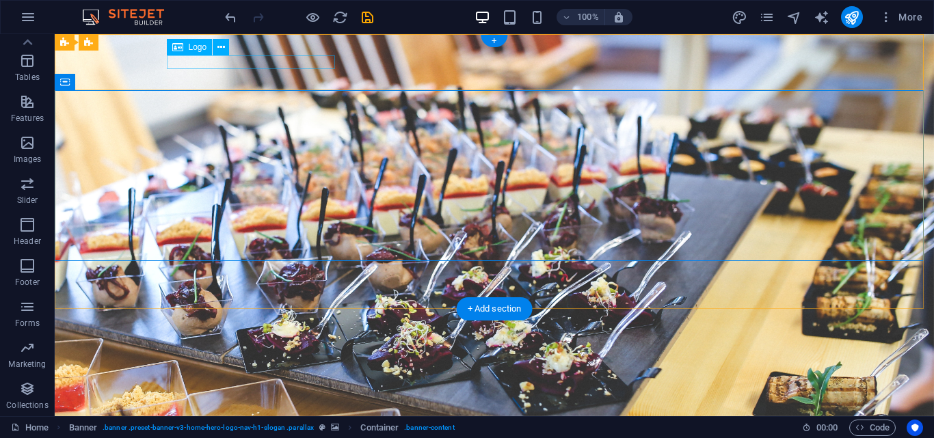
click at [315, 403] on div "PT Manunggal Putra Pratama" at bounding box center [495, 410] width 646 height 14
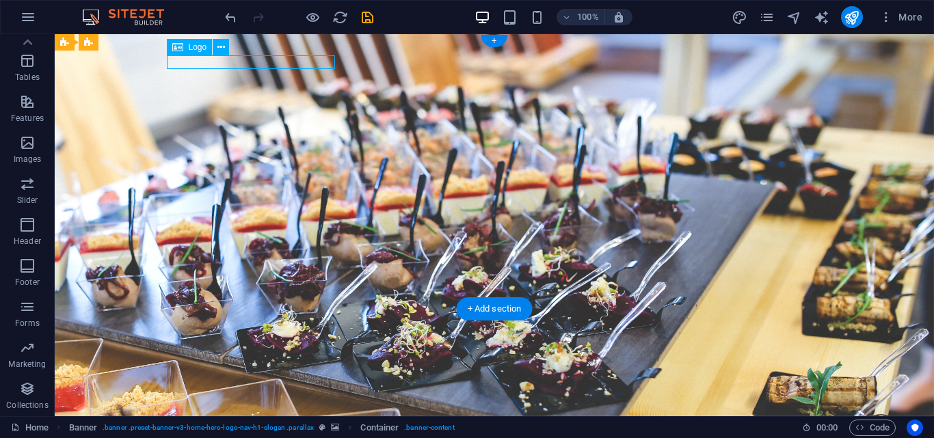
click at [315, 403] on div "PT Manunggal Putra Pratama" at bounding box center [495, 410] width 646 height 14
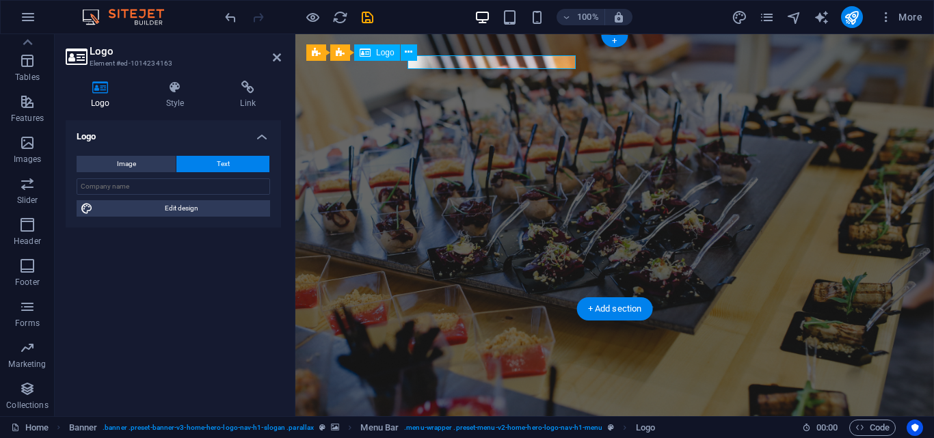
click at [315, 403] on div "PT Manunggal Putra Pratama" at bounding box center [614, 409] width 617 height 12
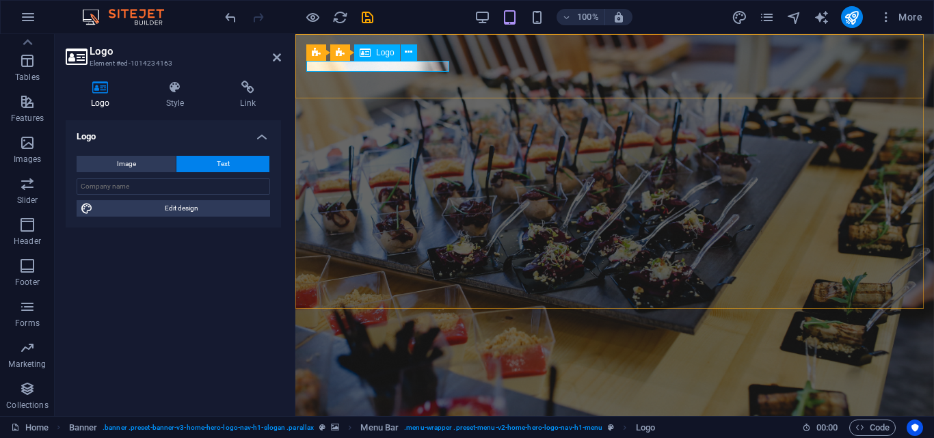
click at [408, 401] on div "PT Manunggal Putra Pratama" at bounding box center [614, 407] width 617 height 12
click at [409, 401] on div "PT Manunggal Putra Pratama" at bounding box center [614, 407] width 617 height 12
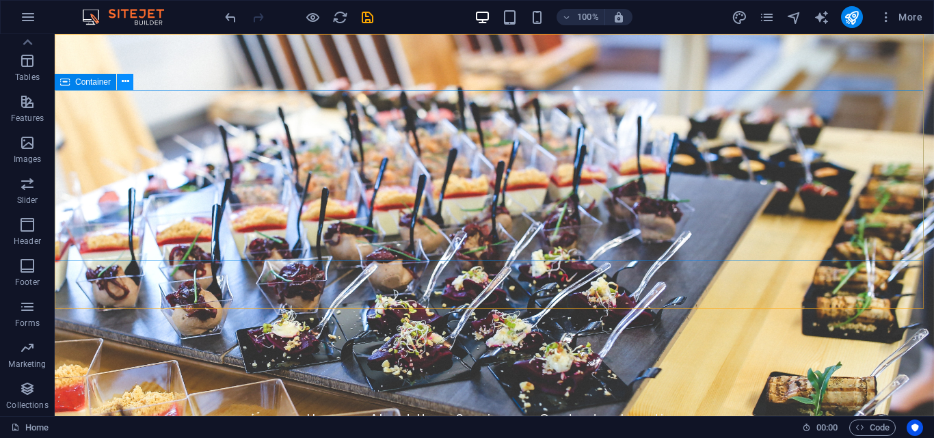
click at [123, 80] on icon at bounding box center [126, 82] width 8 height 14
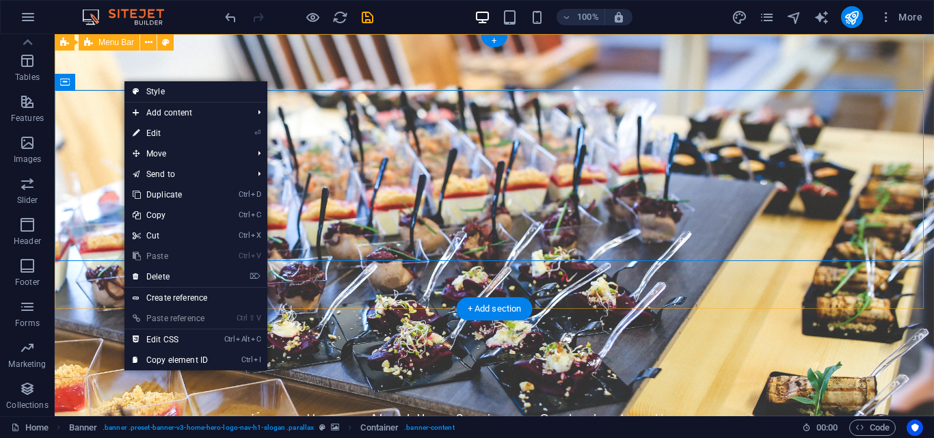
click at [127, 392] on div "Home About Us Services Contact Location" at bounding box center [494, 420] width 879 height 56
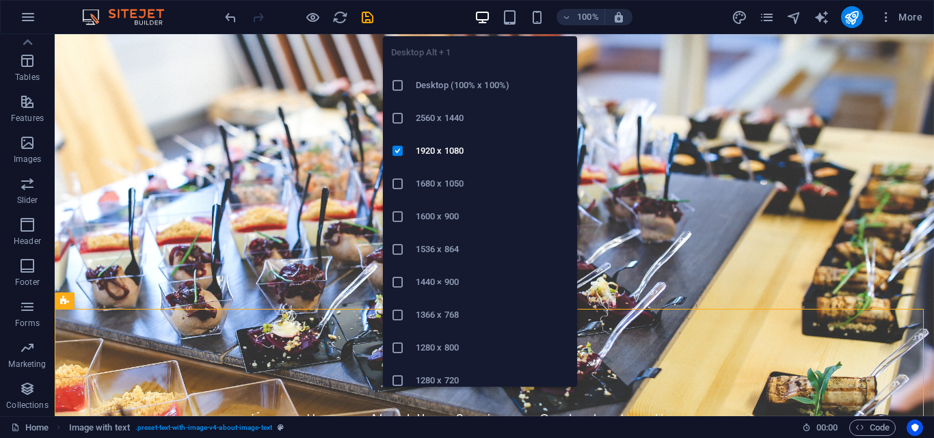
click at [480, 17] on icon "button" at bounding box center [483, 18] width 16 height 16
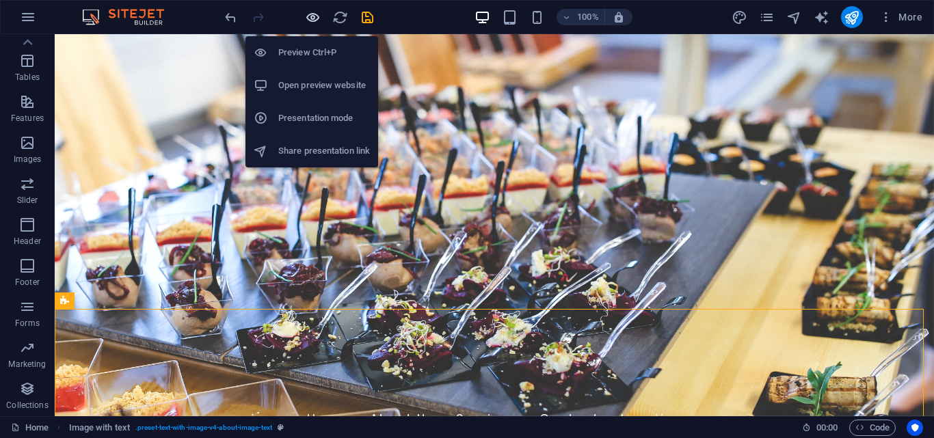
click at [308, 14] on icon "button" at bounding box center [313, 18] width 16 height 16
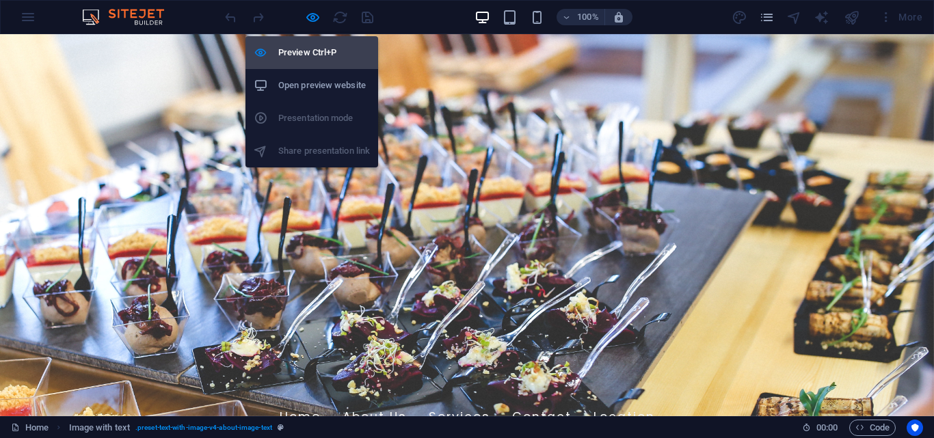
click at [315, 47] on h6 "Preview Ctrl+P" at bounding box center [324, 52] width 92 height 16
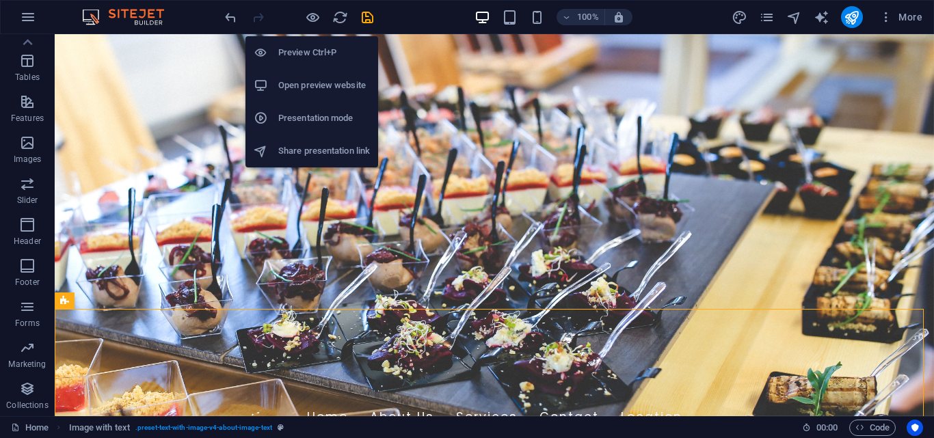
click at [315, 47] on h6 "Preview Ctrl+P" at bounding box center [324, 52] width 92 height 16
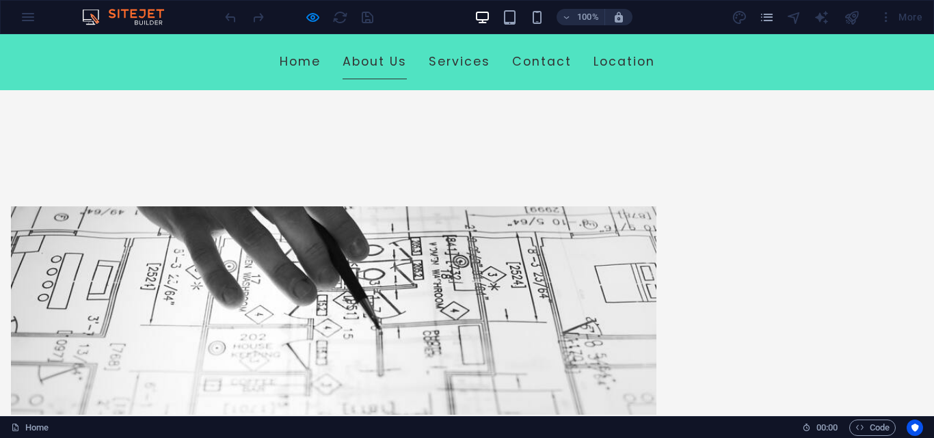
scroll to position [261, 0]
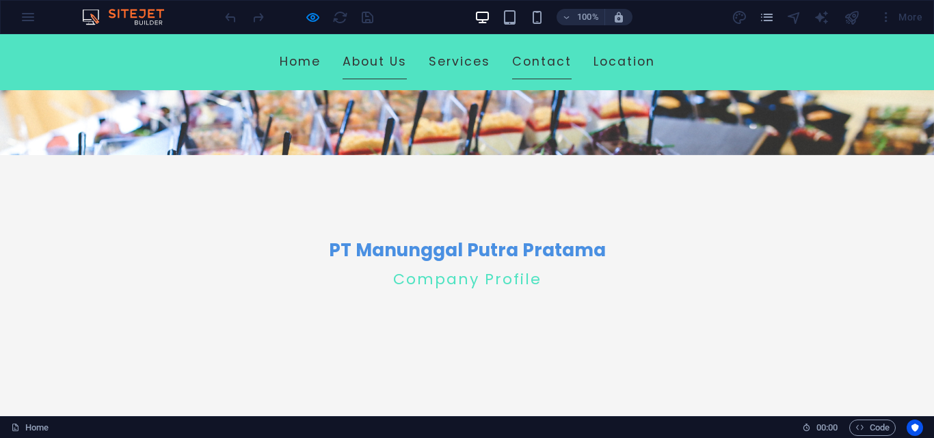
click at [532, 57] on link "Contact" at bounding box center [541, 62] width 59 height 34
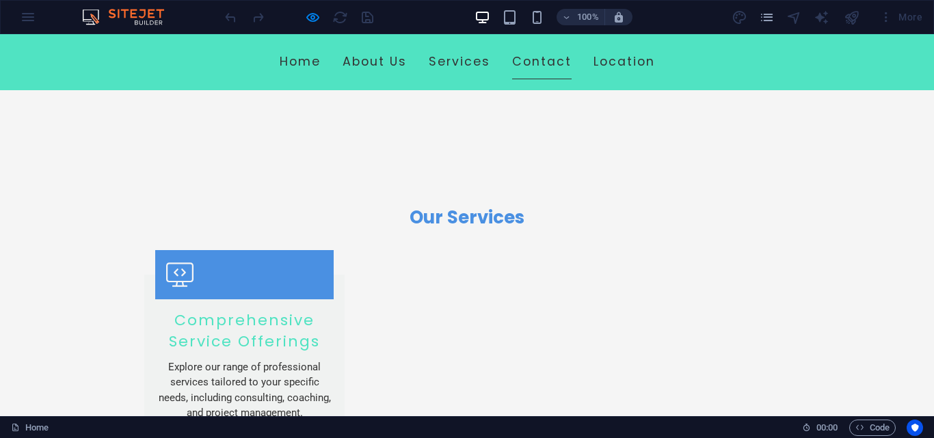
scroll to position [1060, 0]
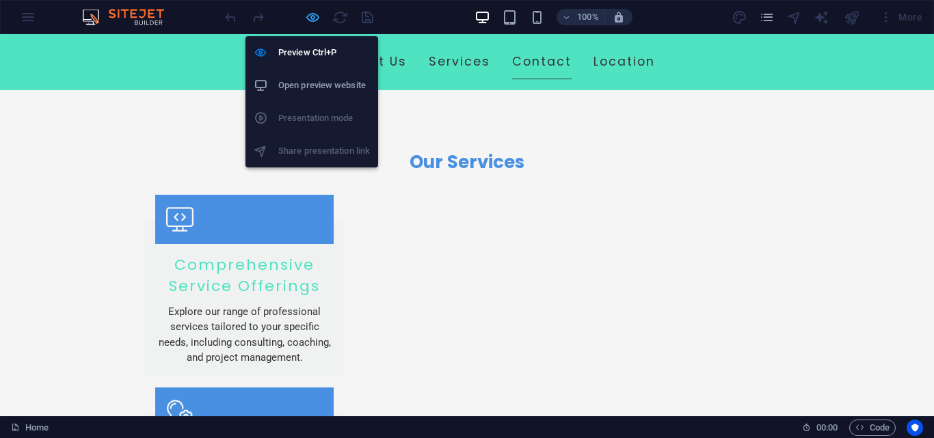
click at [308, 18] on icon "button" at bounding box center [313, 18] width 16 height 16
